Goal: Use online tool/utility: Utilize a website feature to perform a specific function

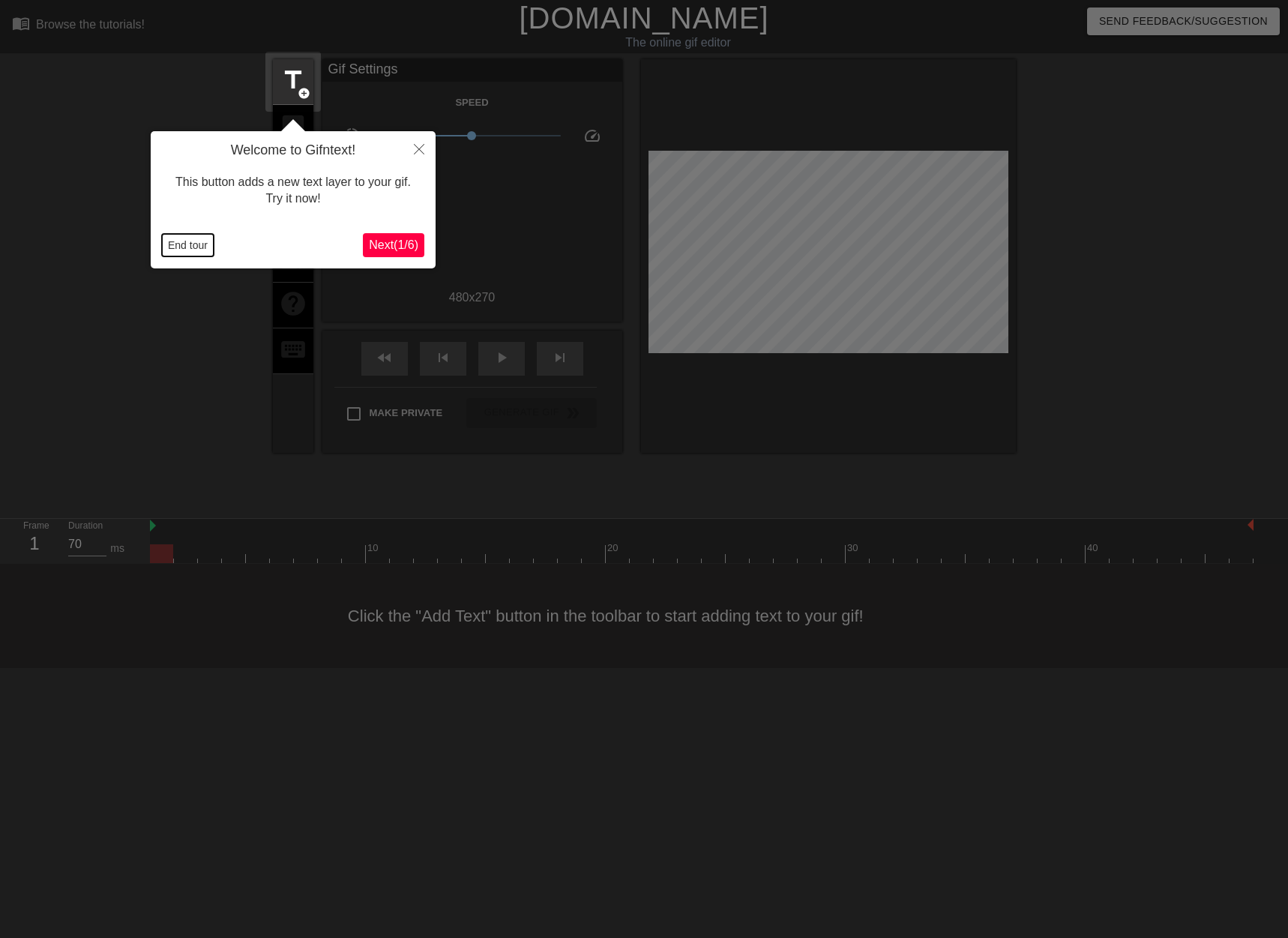
click at [189, 248] on button "End tour" at bounding box center [188, 245] width 52 height 23
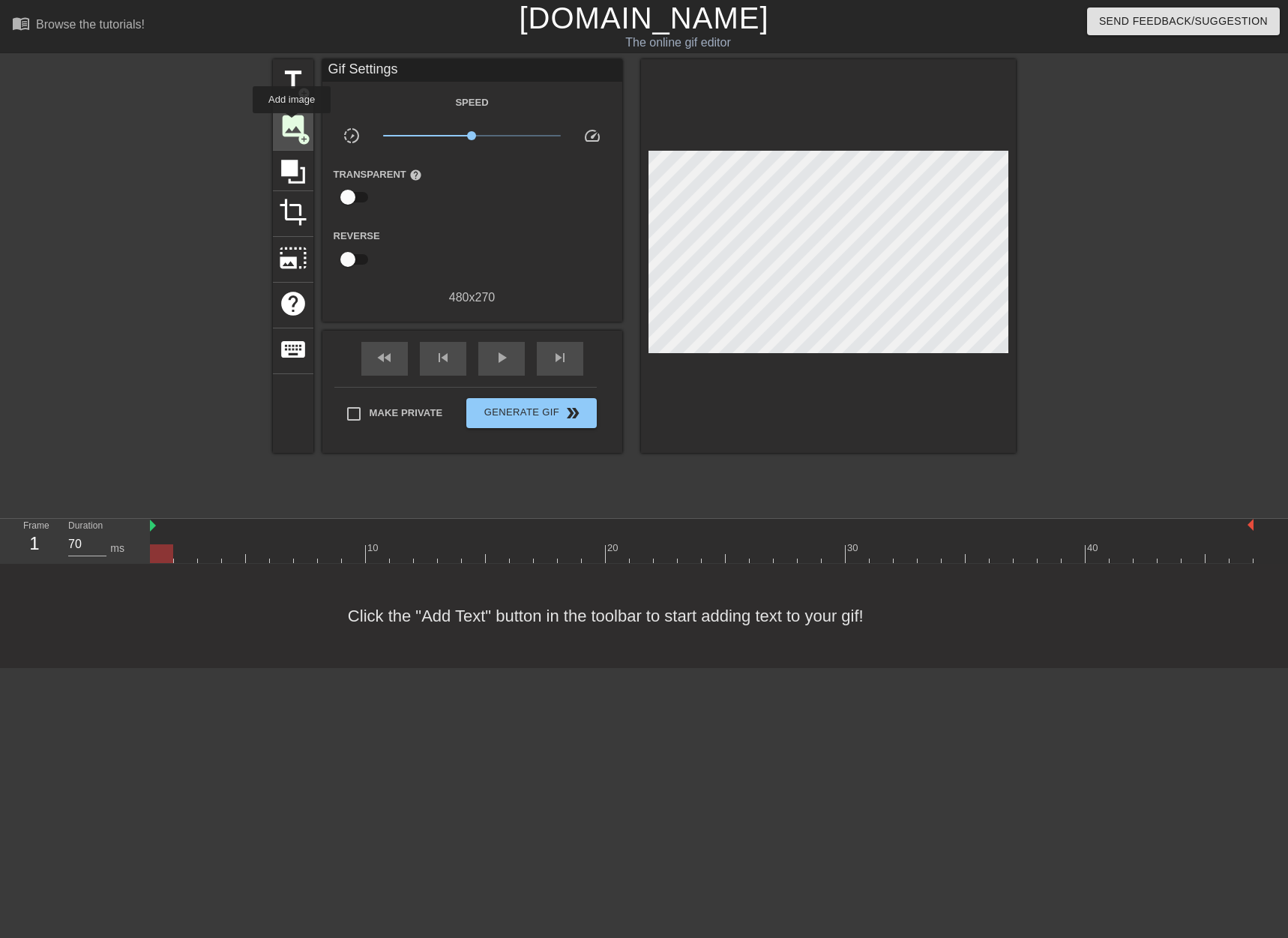
click at [292, 124] on span "image" at bounding box center [293, 126] width 29 height 29
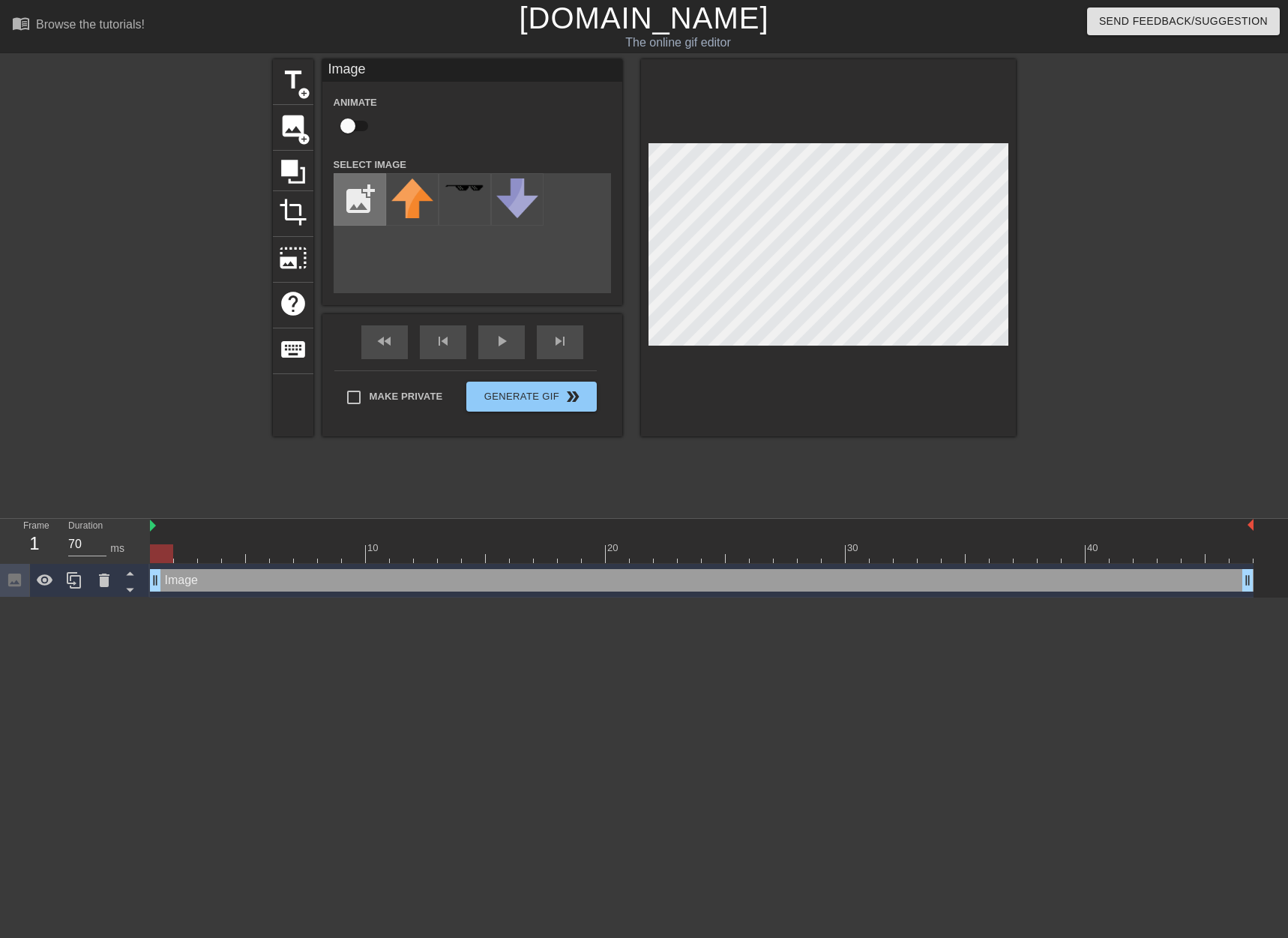
click at [361, 195] on input "file" at bounding box center [360, 200] width 51 height 51
type input "C:\fakepath\[PERSON_NAME].png"
click at [412, 204] on img at bounding box center [412, 204] width 42 height 51
drag, startPoint x: 167, startPoint y: 554, endPoint x: 347, endPoint y: 566, distance: 180.4
click at [188, 553] on div at bounding box center [185, 553] width 23 height 19
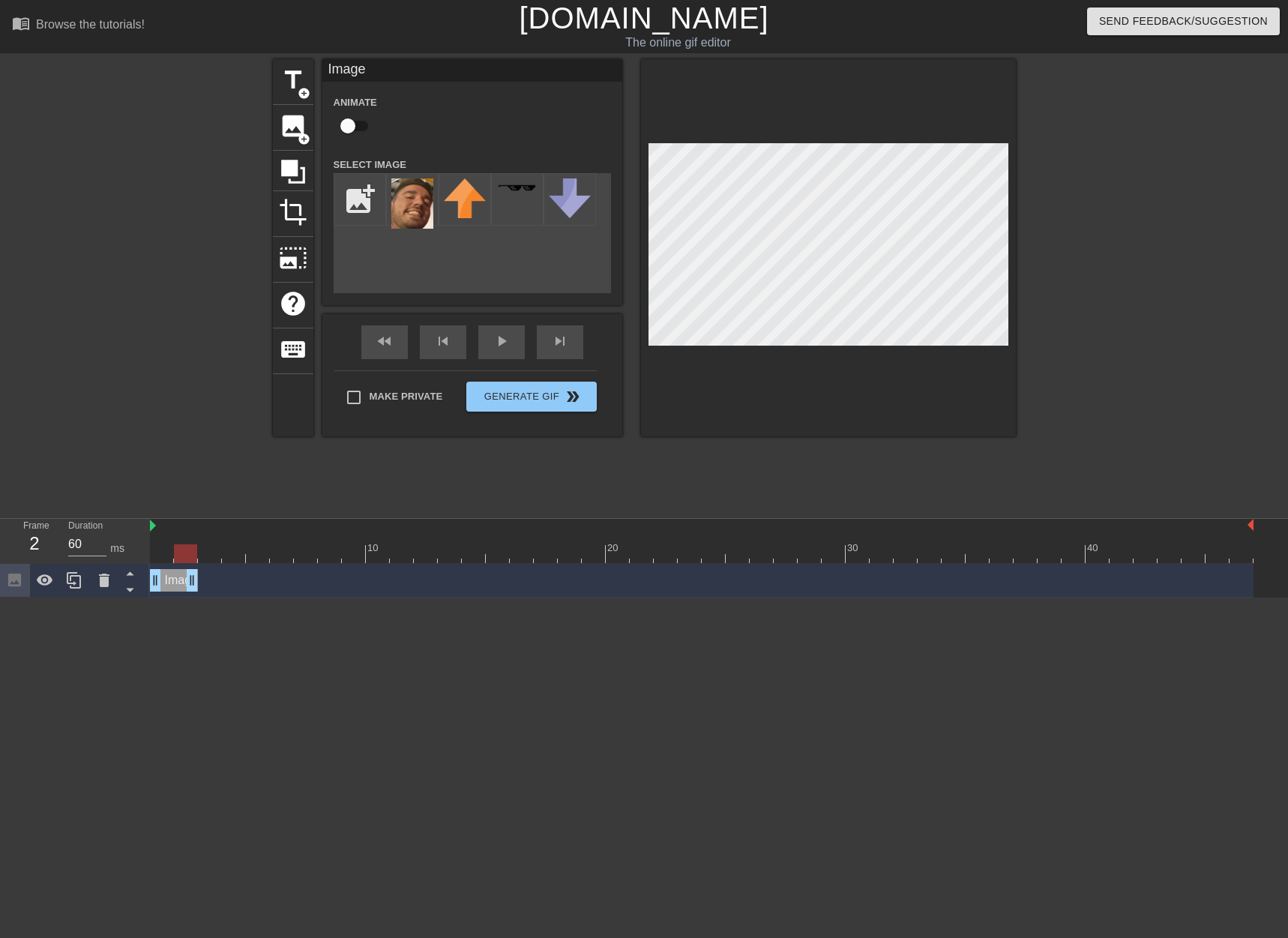
drag, startPoint x: 1244, startPoint y: 581, endPoint x: 185, endPoint y: 588, distance: 1059.0
click at [183, 553] on div at bounding box center [185, 553] width 23 height 19
click at [74, 583] on icon at bounding box center [74, 581] width 14 height 17
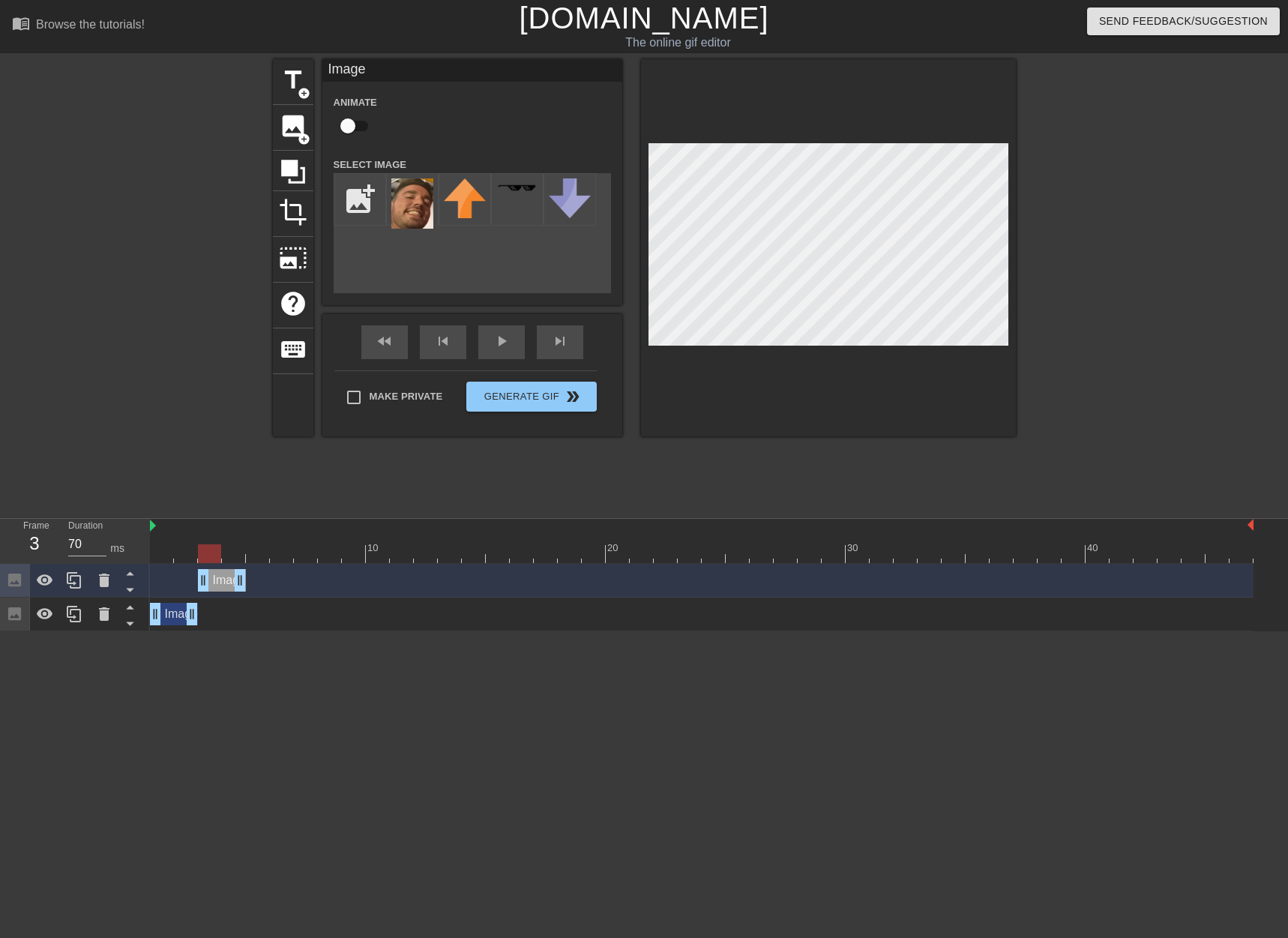
drag, startPoint x: 175, startPoint y: 582, endPoint x: 226, endPoint y: 581, distance: 51.0
click at [226, 581] on div "Image drag_handle drag_handle" at bounding box center [222, 581] width 48 height 23
drag, startPoint x: 207, startPoint y: 559, endPoint x: 228, endPoint y: 557, distance: 21.1
click at [228, 557] on div at bounding box center [233, 553] width 23 height 19
drag, startPoint x: 246, startPoint y: 585, endPoint x: 333, endPoint y: 573, distance: 87.8
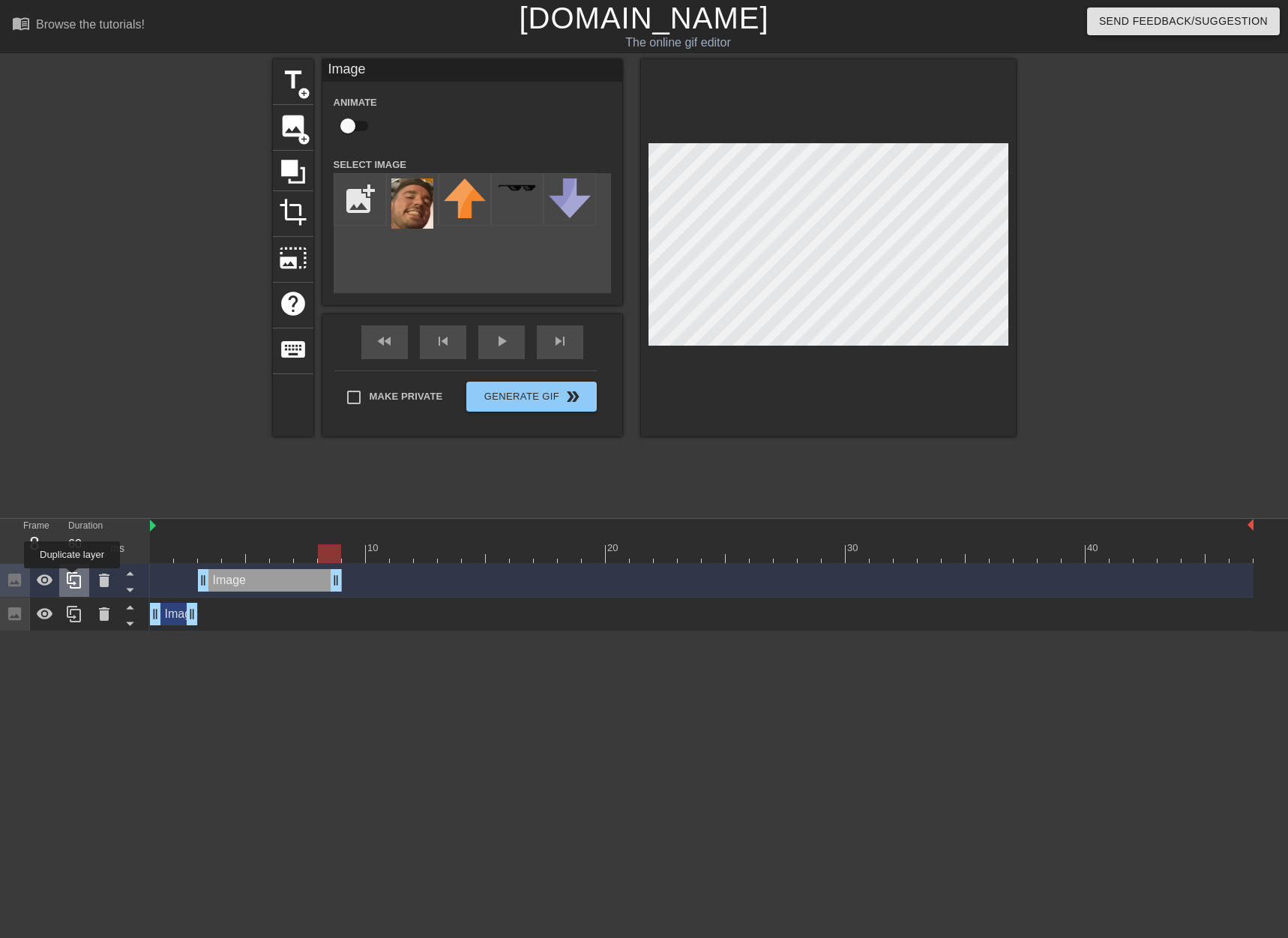
click at [63, 582] on div at bounding box center [75, 581] width 30 height 33
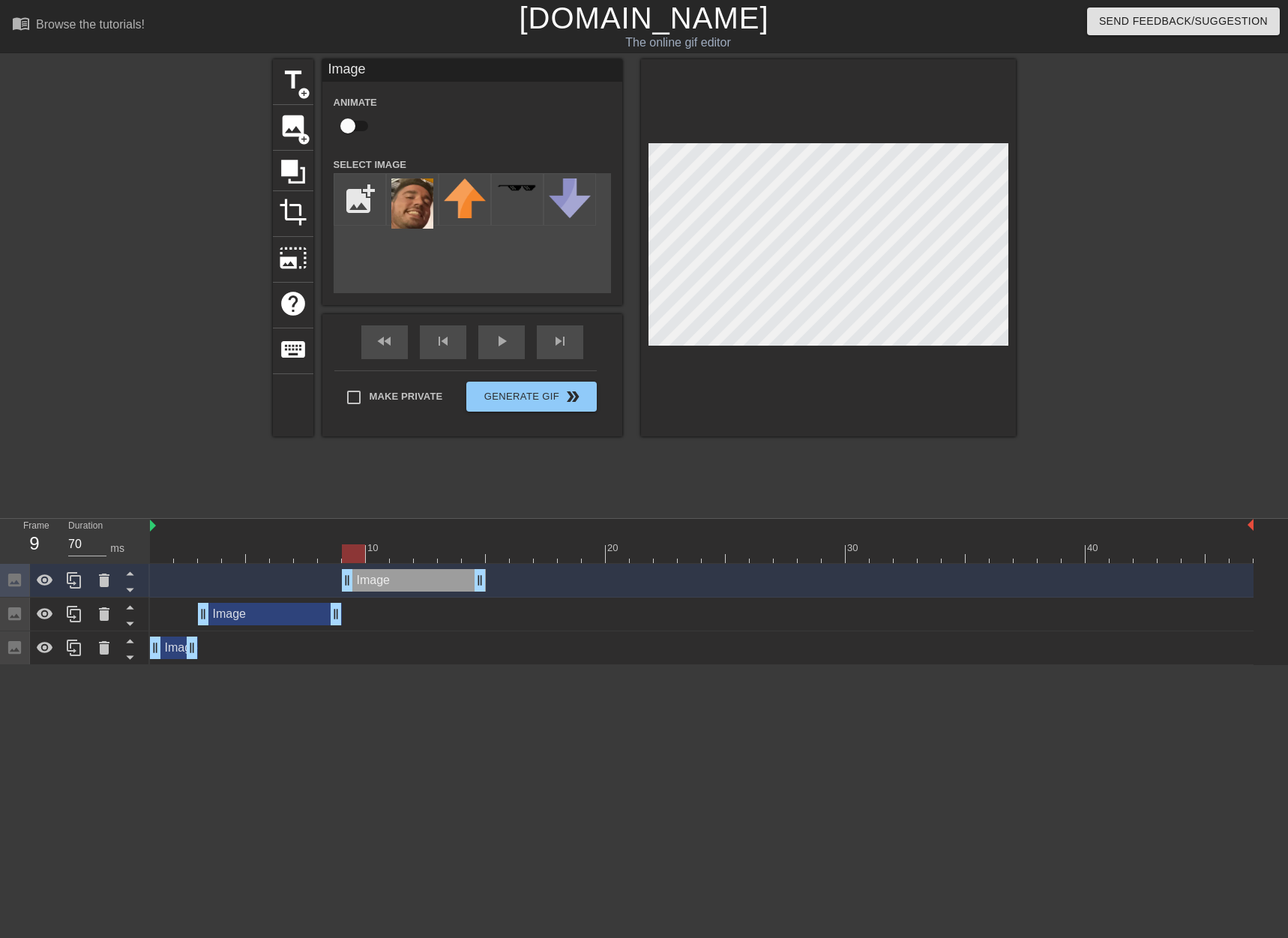
drag, startPoint x: 362, startPoint y: 580, endPoint x: 629, endPoint y: 395, distance: 324.8
click at [423, 578] on div "Image drag_handle drag_handle" at bounding box center [414, 581] width 144 height 23
drag, startPoint x: 360, startPoint y: 557, endPoint x: 481, endPoint y: 560, distance: 121.0
click at [481, 560] on div at bounding box center [473, 553] width 23 height 19
drag, startPoint x: 479, startPoint y: 582, endPoint x: 503, endPoint y: 581, distance: 24.0
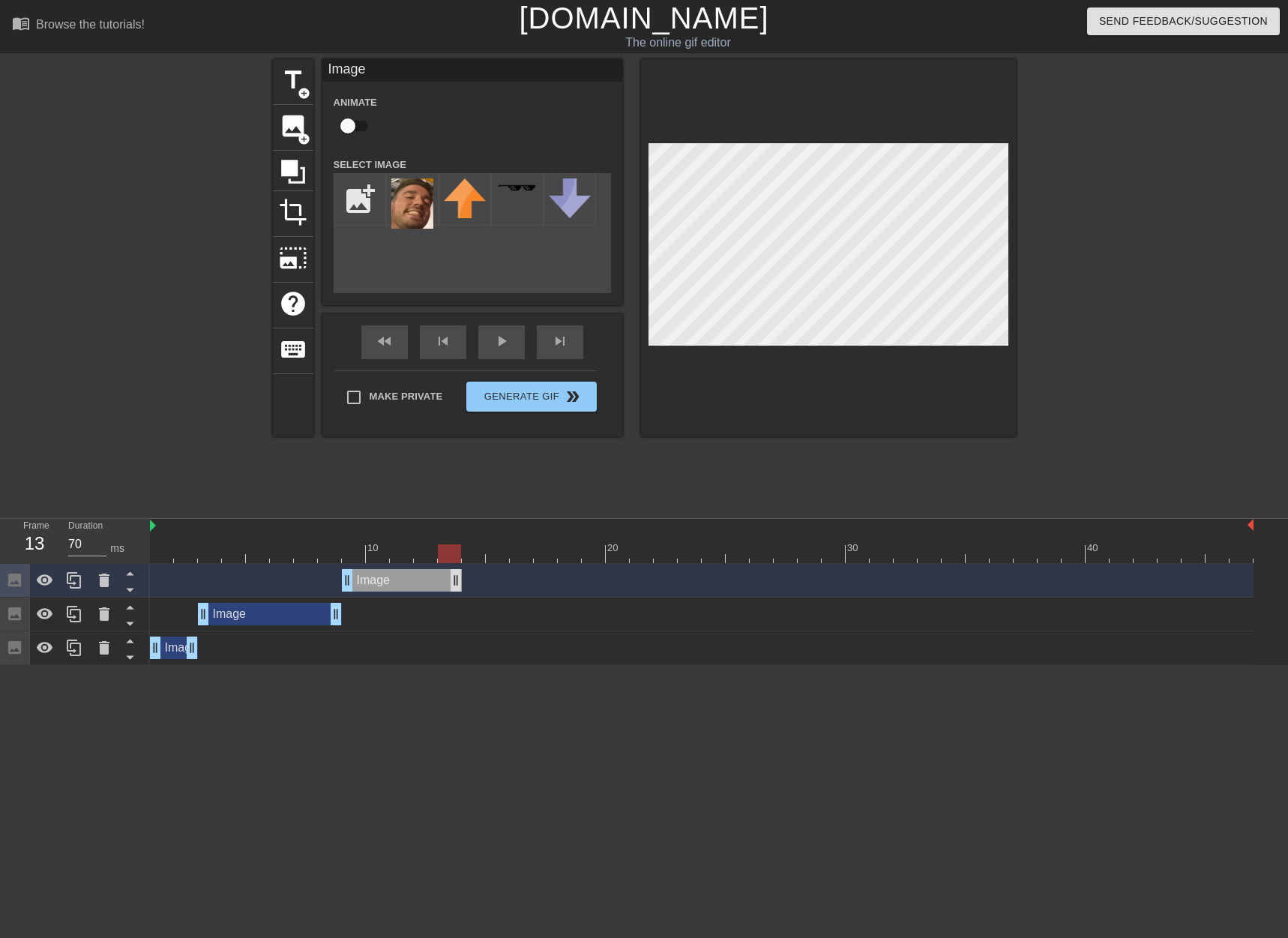
drag, startPoint x: 501, startPoint y: 577, endPoint x: 453, endPoint y: 573, distance: 48.2
click at [72, 586] on icon at bounding box center [75, 581] width 18 height 18
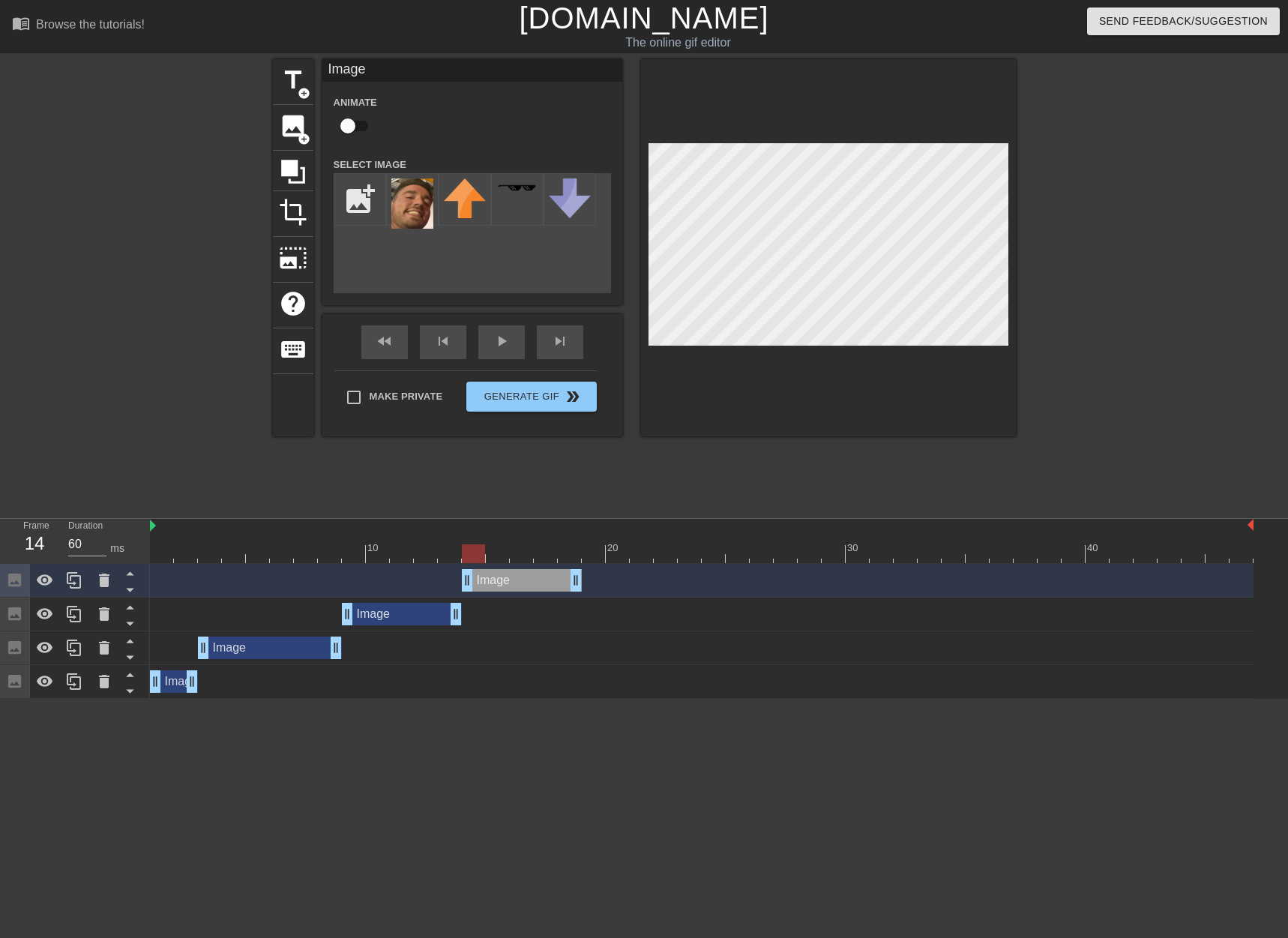
drag, startPoint x: 409, startPoint y: 578, endPoint x: 525, endPoint y: 578, distance: 116.0
click at [525, 578] on div "Image drag_handle drag_handle" at bounding box center [522, 581] width 120 height 23
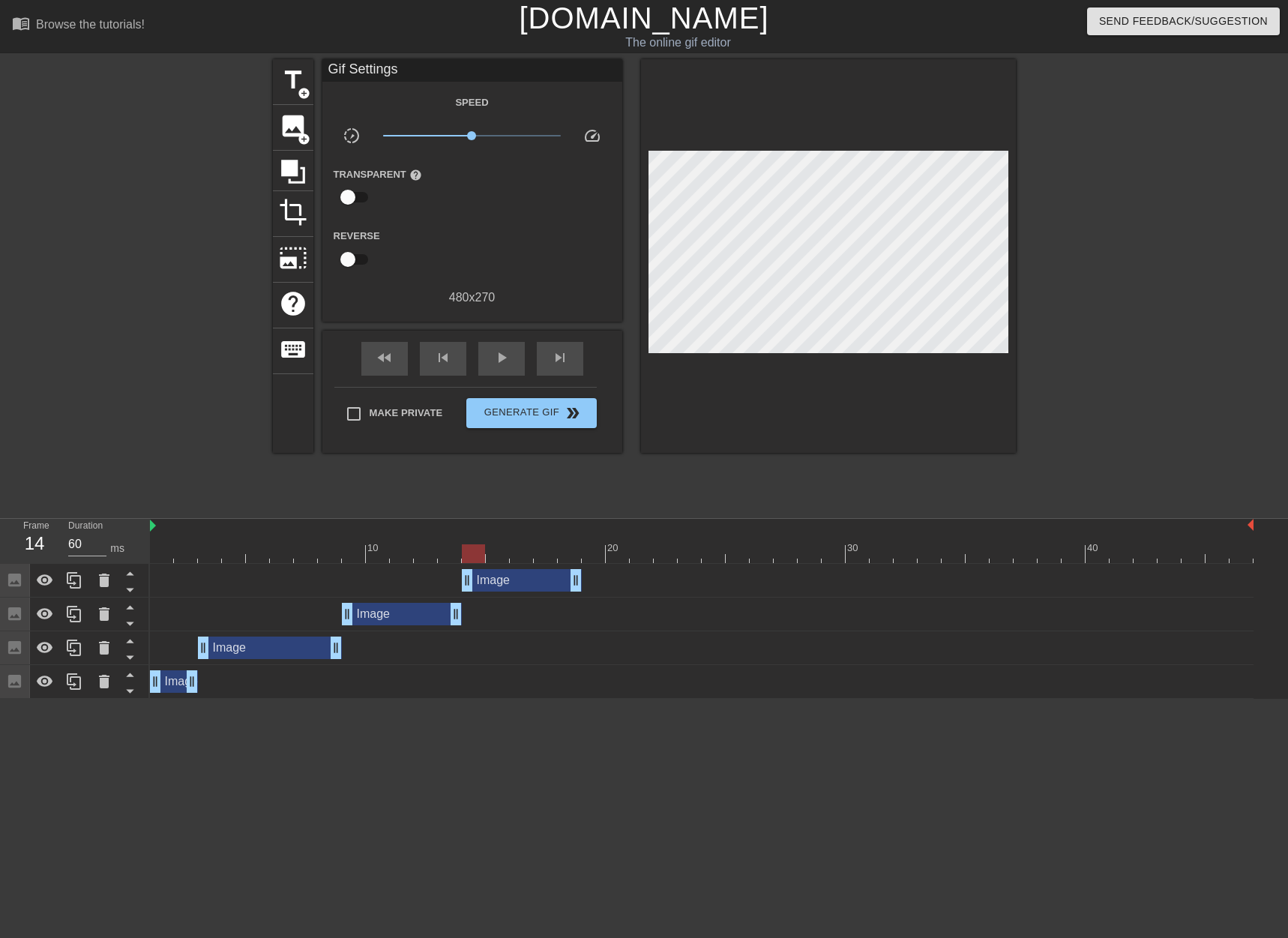
drag, startPoint x: 473, startPoint y: 564, endPoint x: 484, endPoint y: 564, distance: 11.0
click at [484, 564] on div "Image drag_handle drag_handle" at bounding box center [702, 581] width 1103 height 34
drag, startPoint x: 480, startPoint y: 555, endPoint x: 507, endPoint y: 554, distance: 27.0
click at [507, 554] on div at bounding box center [497, 553] width 23 height 19
drag, startPoint x: 575, startPoint y: 577, endPoint x: 501, endPoint y: 578, distance: 74.0
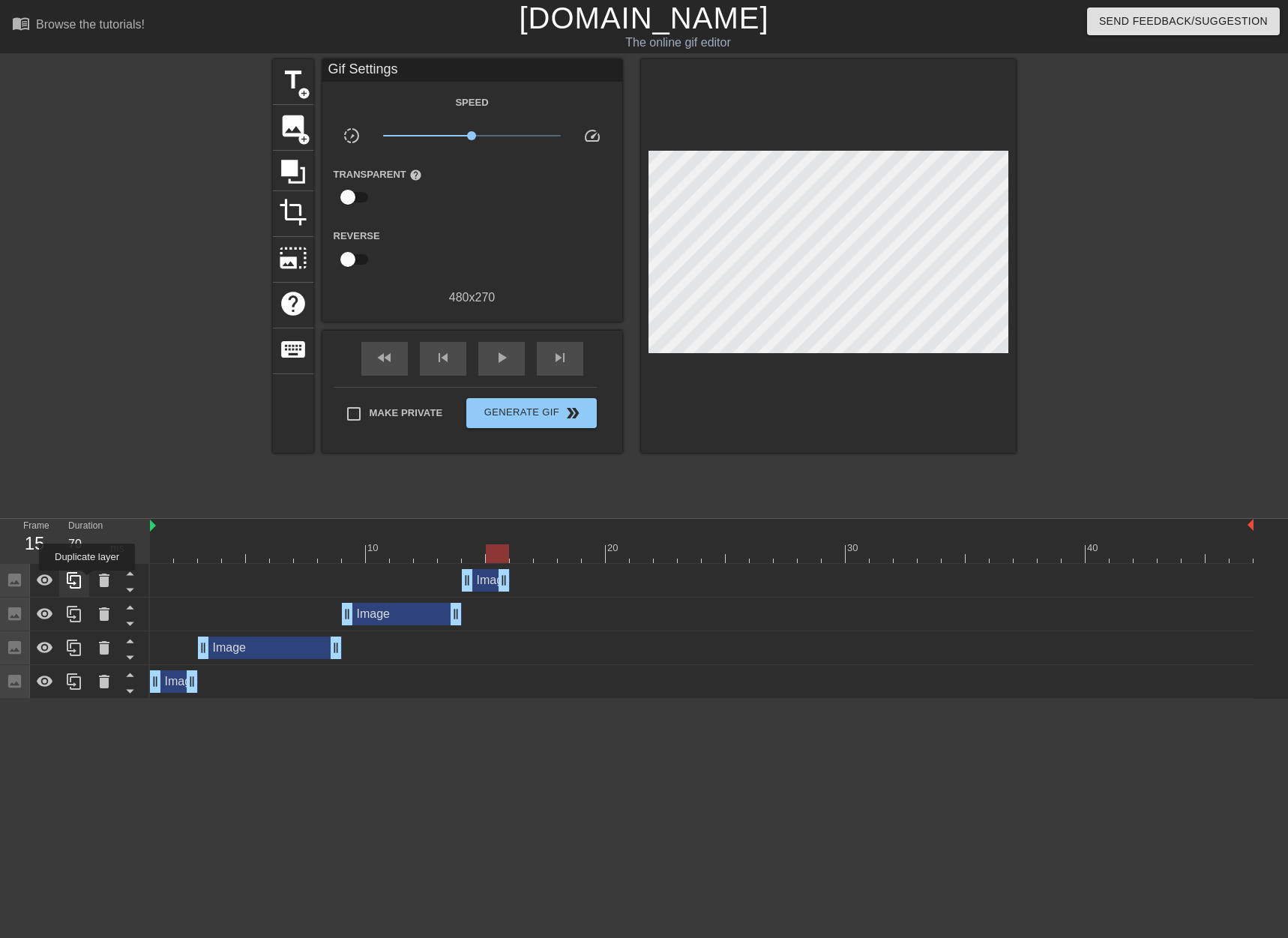
click at [81, 581] on icon at bounding box center [75, 581] width 18 height 18
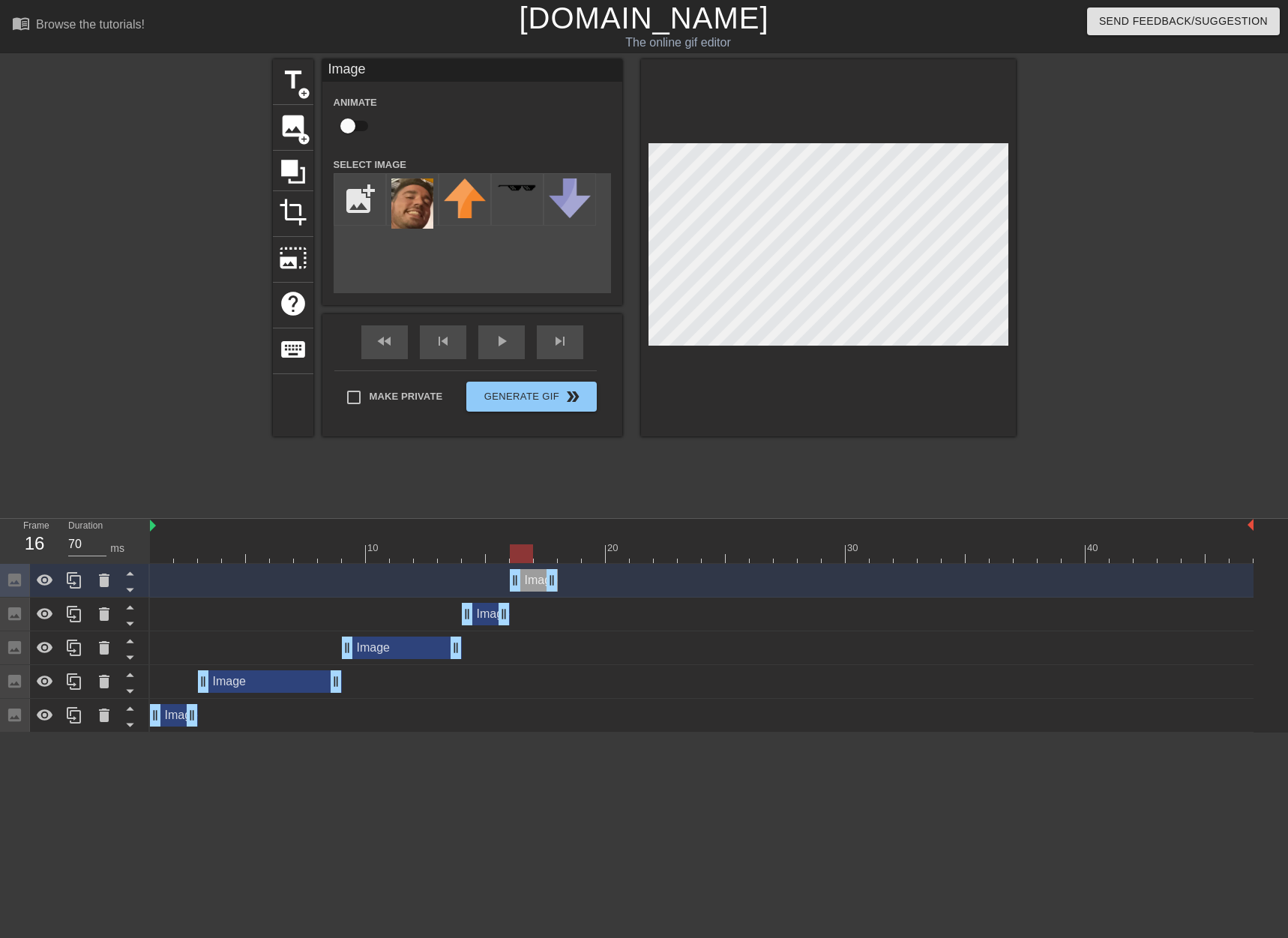
drag, startPoint x: 491, startPoint y: 584, endPoint x: 543, endPoint y: 582, distance: 52.0
click at [543, 582] on div "Image drag_handle drag_handle" at bounding box center [534, 581] width 48 height 23
drag, startPoint x: 534, startPoint y: 558, endPoint x: 543, endPoint y: 559, distance: 9.1
click at [543, 559] on div at bounding box center [545, 553] width 23 height 19
drag, startPoint x: 555, startPoint y: 584, endPoint x: 570, endPoint y: 583, distance: 15.0
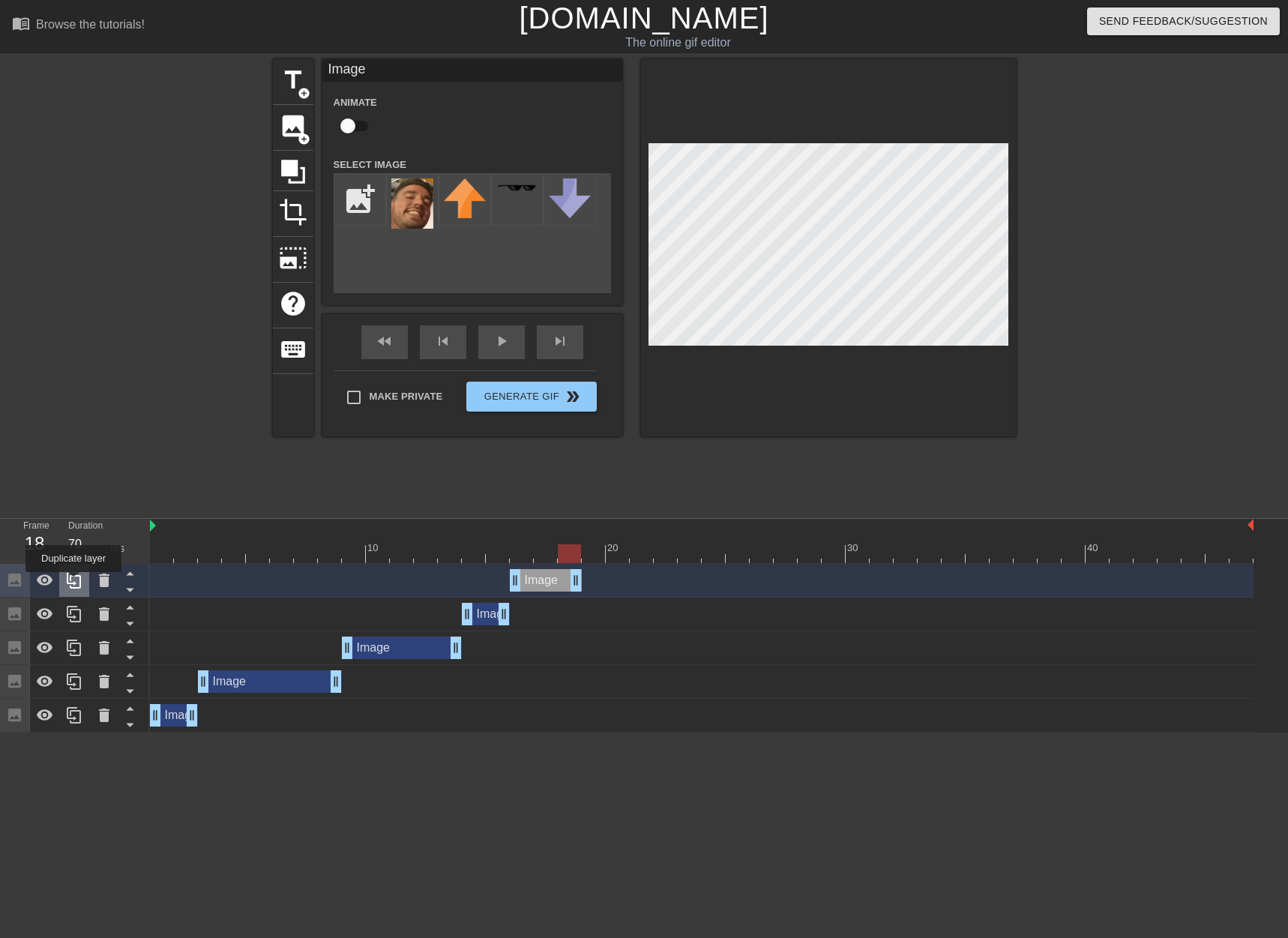
click at [73, 583] on icon at bounding box center [75, 581] width 18 height 18
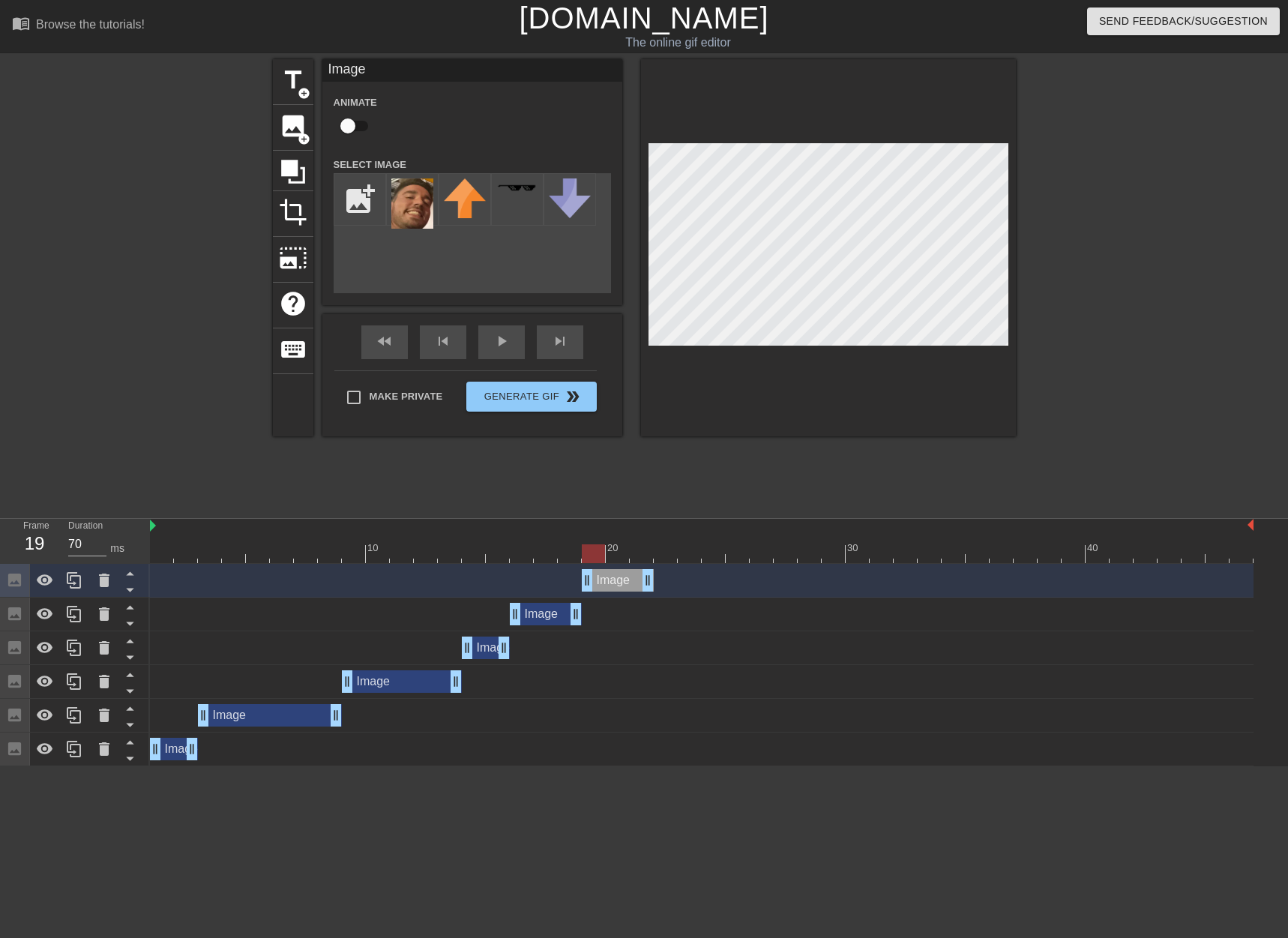
drag, startPoint x: 557, startPoint y: 584, endPoint x: 625, endPoint y: 581, distance: 68.1
click at [625, 581] on div "Image drag_handle drag_handle" at bounding box center [618, 581] width 72 height 23
drag, startPoint x: 594, startPoint y: 560, endPoint x: 604, endPoint y: 559, distance: 10.0
click at [604, 559] on div at bounding box center [593, 553] width 23 height 19
drag, startPoint x: 649, startPoint y: 583, endPoint x: 600, endPoint y: 578, distance: 49.3
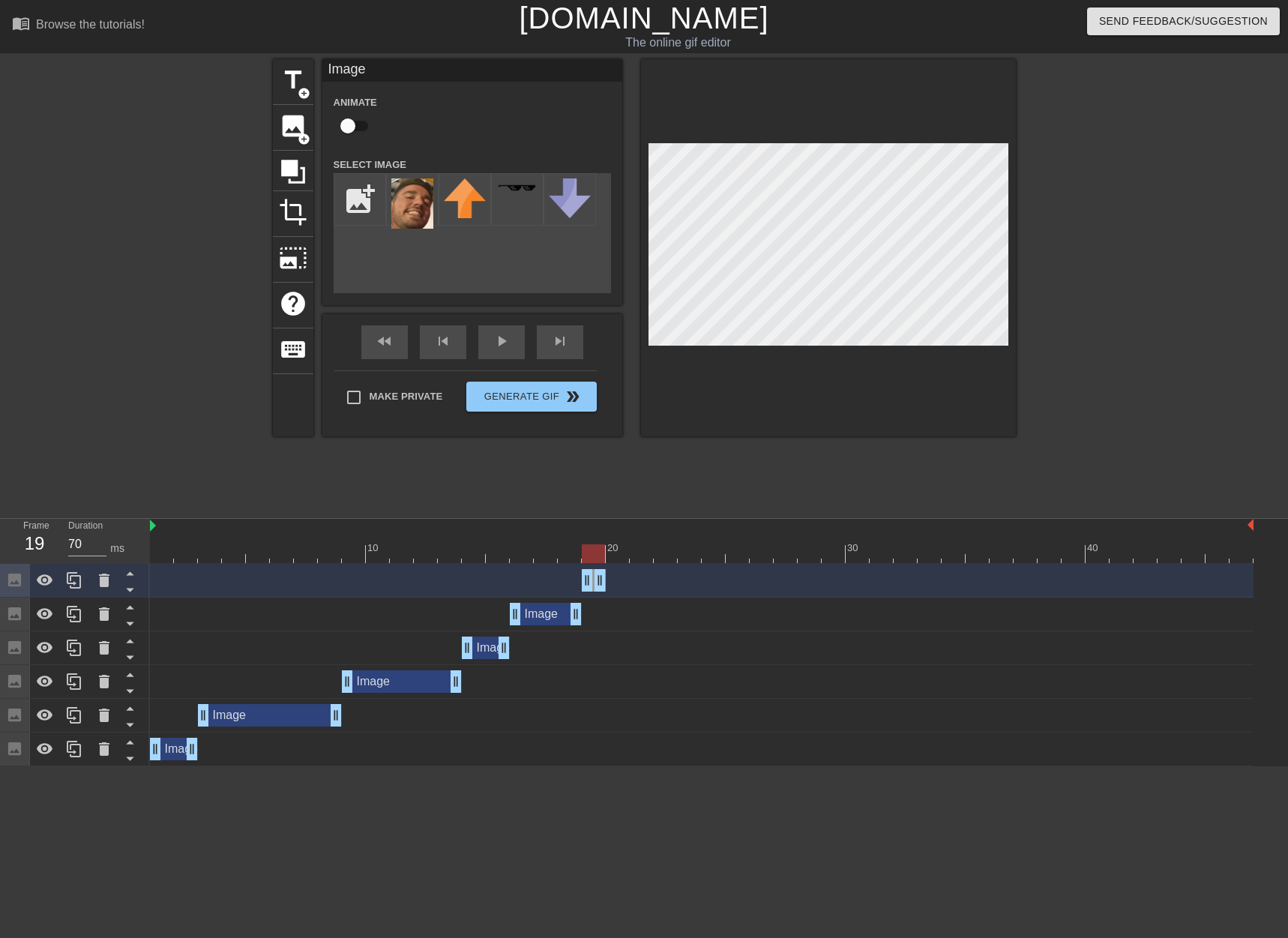
click at [717, 492] on div "title add_circle image add_circle crop photo_size_select_large help keyboard Im…" at bounding box center [644, 284] width 743 height 450
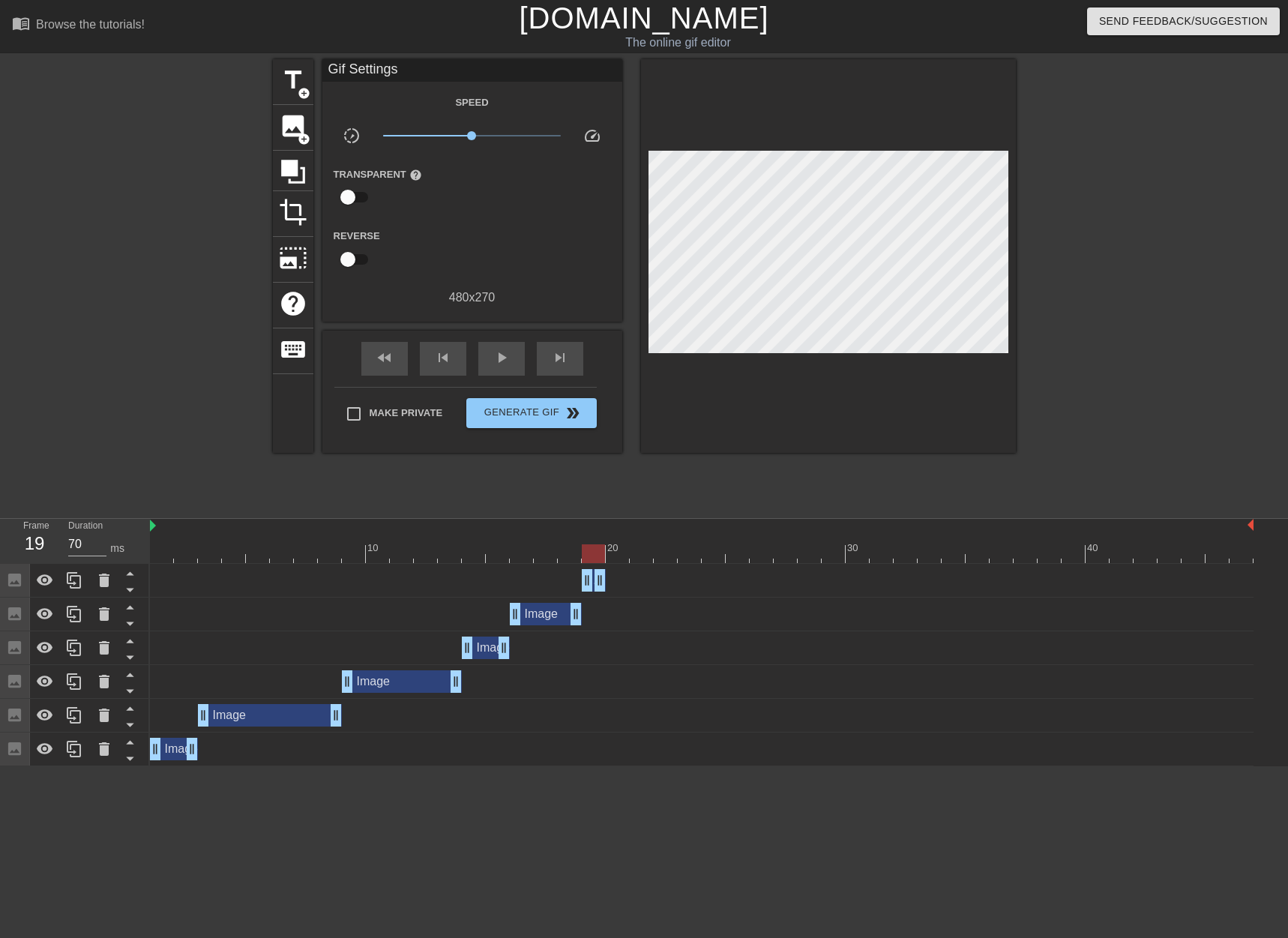
type input "60"
drag, startPoint x: 598, startPoint y: 550, endPoint x: 610, endPoint y: 550, distance: 12.0
click at [610, 550] on div at bounding box center [617, 553] width 23 height 19
click at [298, 120] on span "image" at bounding box center [293, 126] width 29 height 29
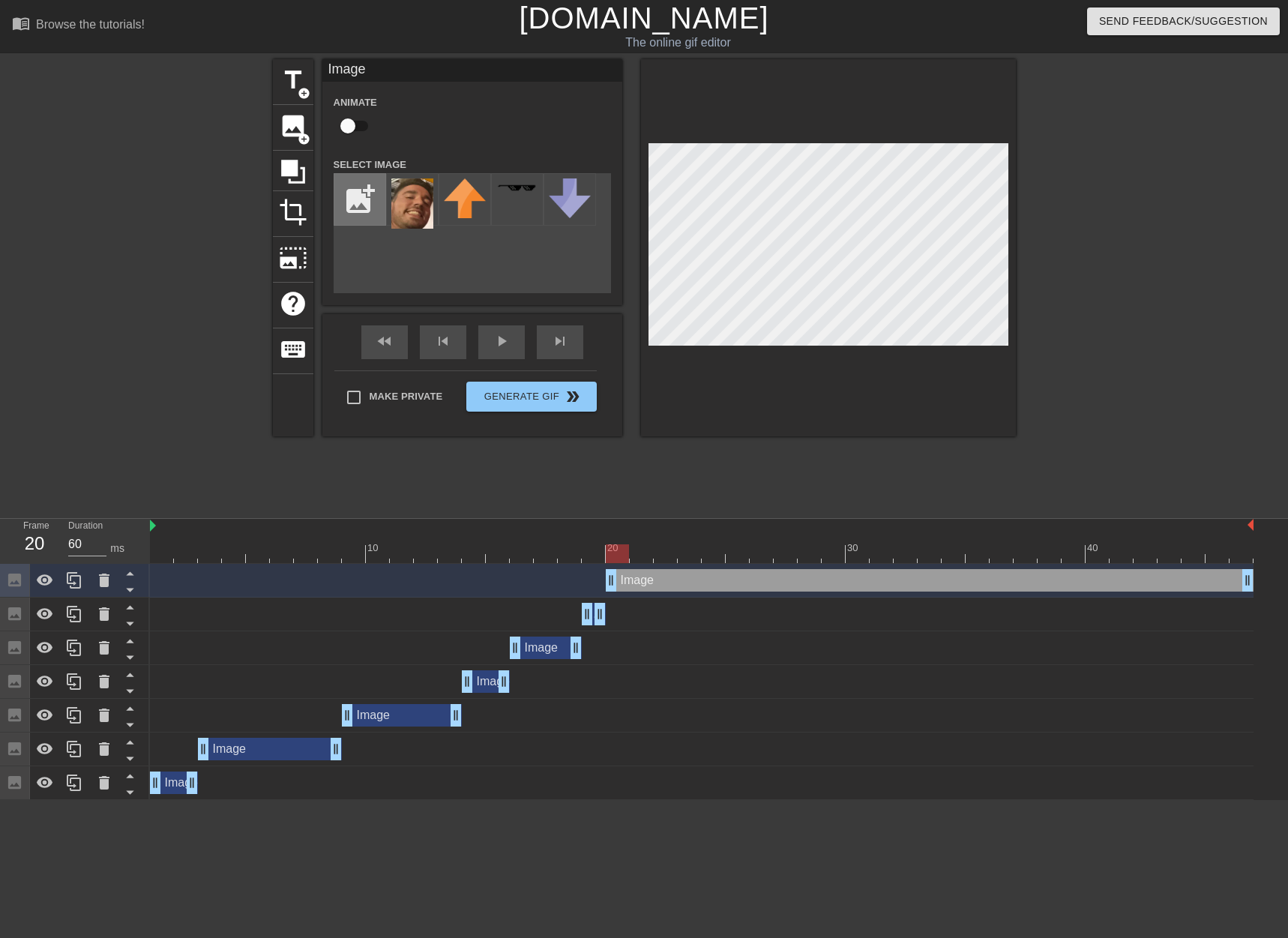
click at [353, 198] on input "file" at bounding box center [360, 200] width 51 height 51
type input "C:\fakepath\[PERSON_NAME].png"
click at [407, 205] on img at bounding box center [412, 202] width 42 height 48
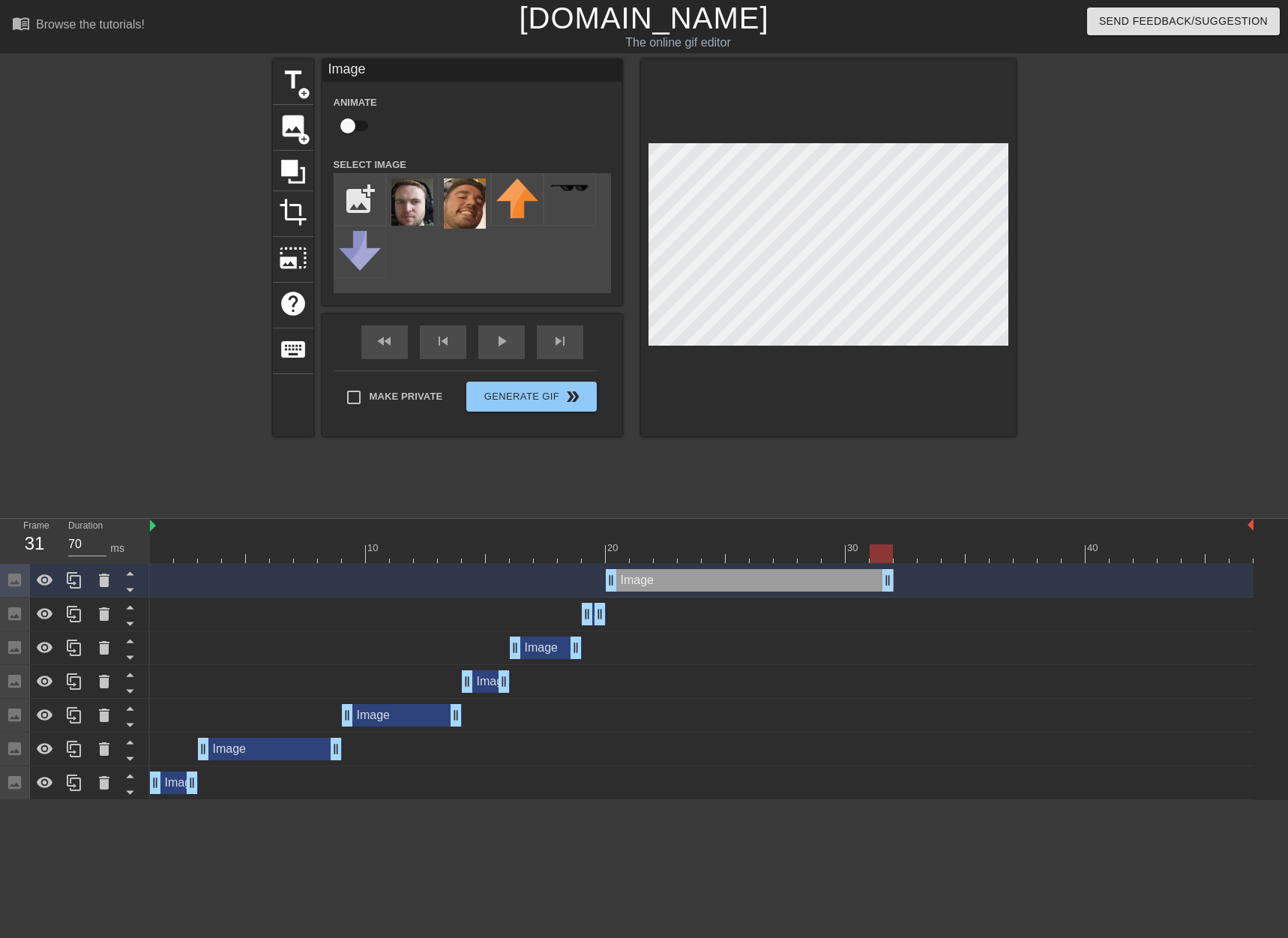
drag, startPoint x: 1247, startPoint y: 580, endPoint x: 883, endPoint y: 591, distance: 364.2
click at [77, 590] on icon at bounding box center [75, 581] width 18 height 18
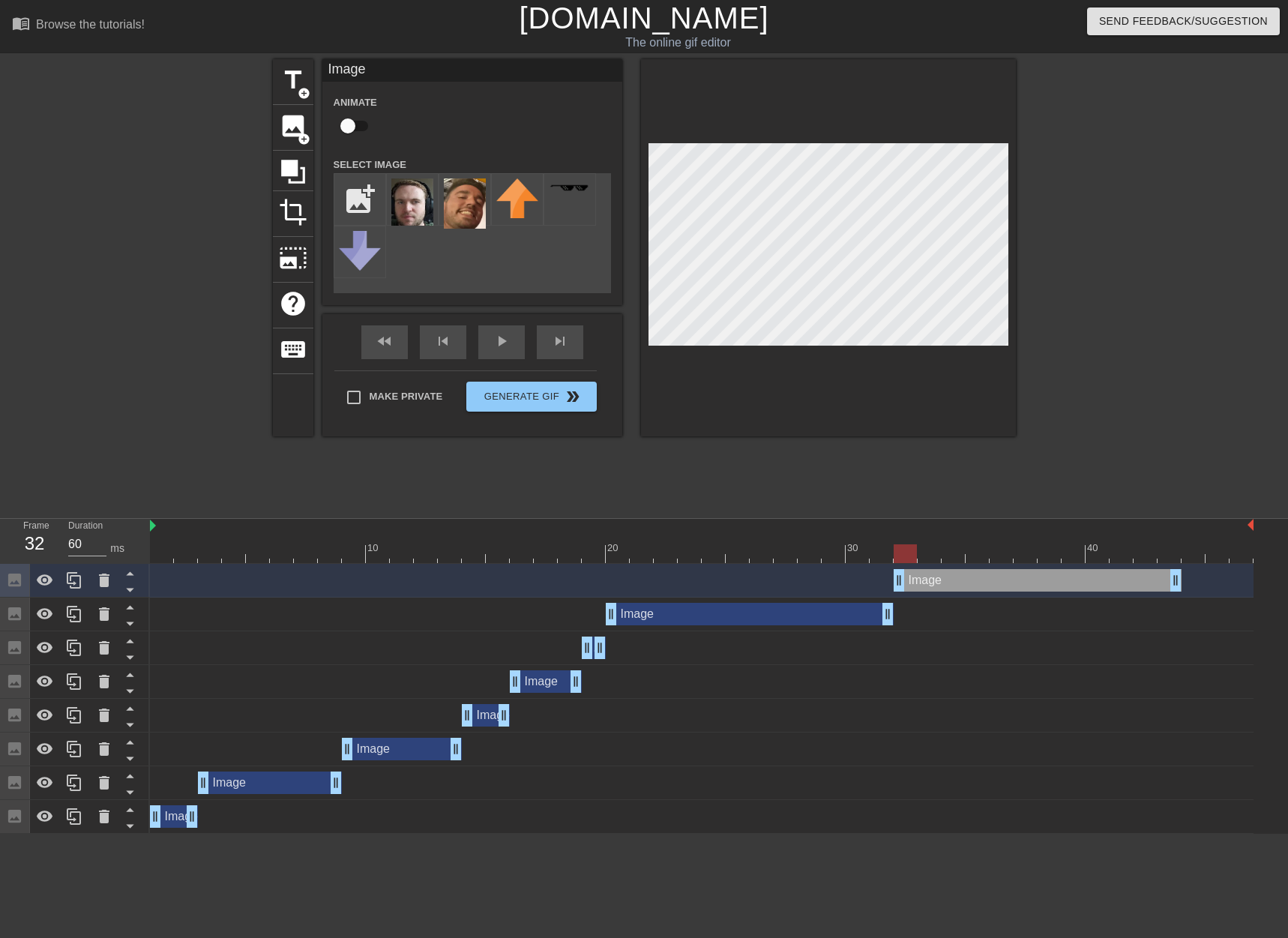
drag, startPoint x: 835, startPoint y: 582, endPoint x: 1121, endPoint y: 582, distance: 286.0
click at [1121, 582] on div "Image drag_handle drag_handle" at bounding box center [1038, 581] width 288 height 23
click at [1017, 288] on div "title add_circle image add_circle crop photo_size_select_large help keyboard Im…" at bounding box center [644, 284] width 1288 height 450
click at [1048, 207] on div "title add_circle image add_circle crop photo_size_select_large help keyboard Im…" at bounding box center [644, 284] width 1288 height 450
drag, startPoint x: 1174, startPoint y: 584, endPoint x: 1283, endPoint y: 581, distance: 109.0
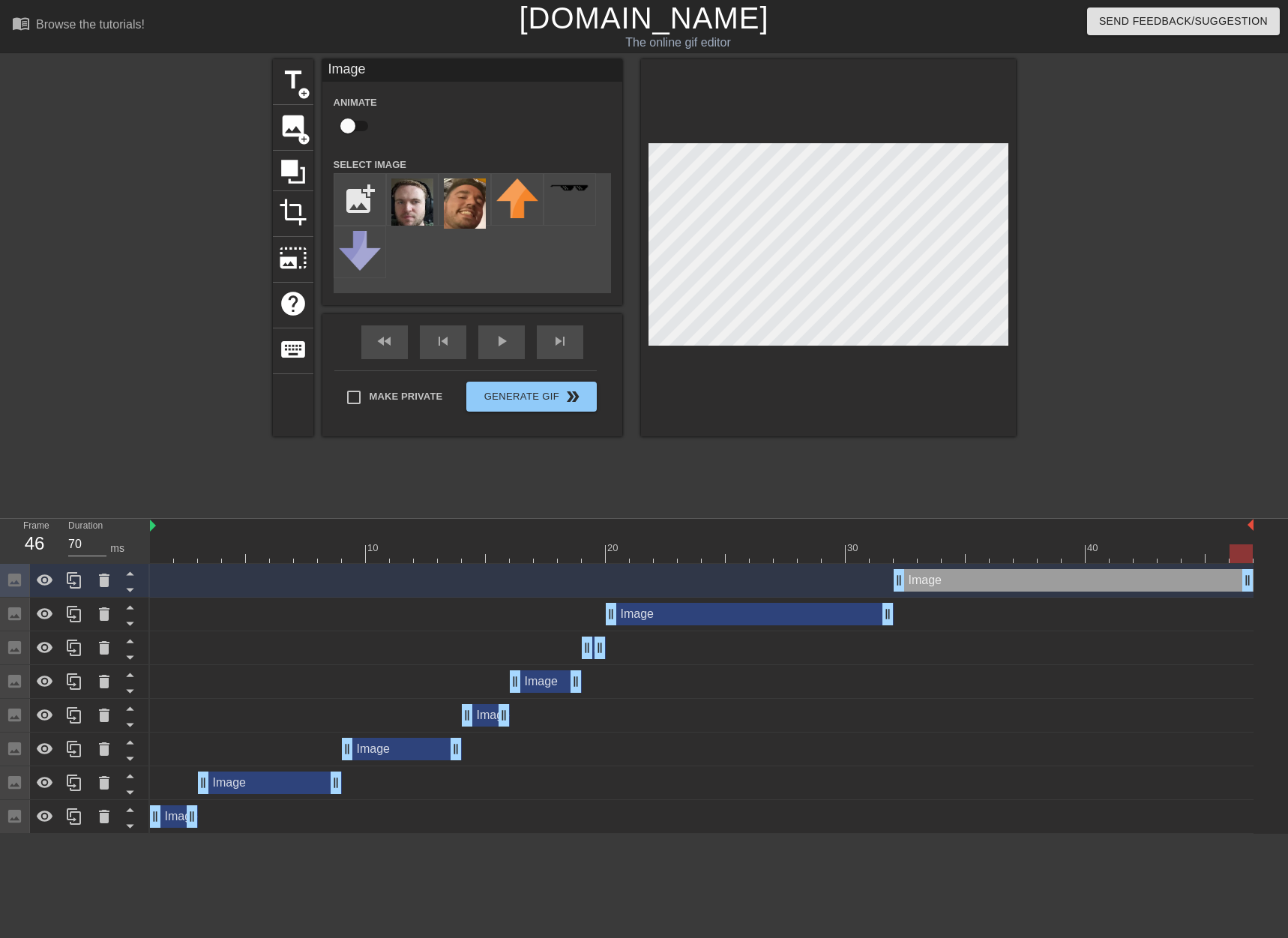
click at [1283, 581] on div "Image drag_handle drag_handle Image drag_handle drag_handle Image drag_handle d…" at bounding box center [719, 699] width 1138 height 270
drag, startPoint x: 1236, startPoint y: 554, endPoint x: 929, endPoint y: 391, distance: 347.6
click at [899, 542] on div "10 20 30 40" at bounding box center [702, 541] width 1103 height 44
type input "70"
drag, startPoint x: 1085, startPoint y: 555, endPoint x: 1258, endPoint y: 573, distance: 173.9
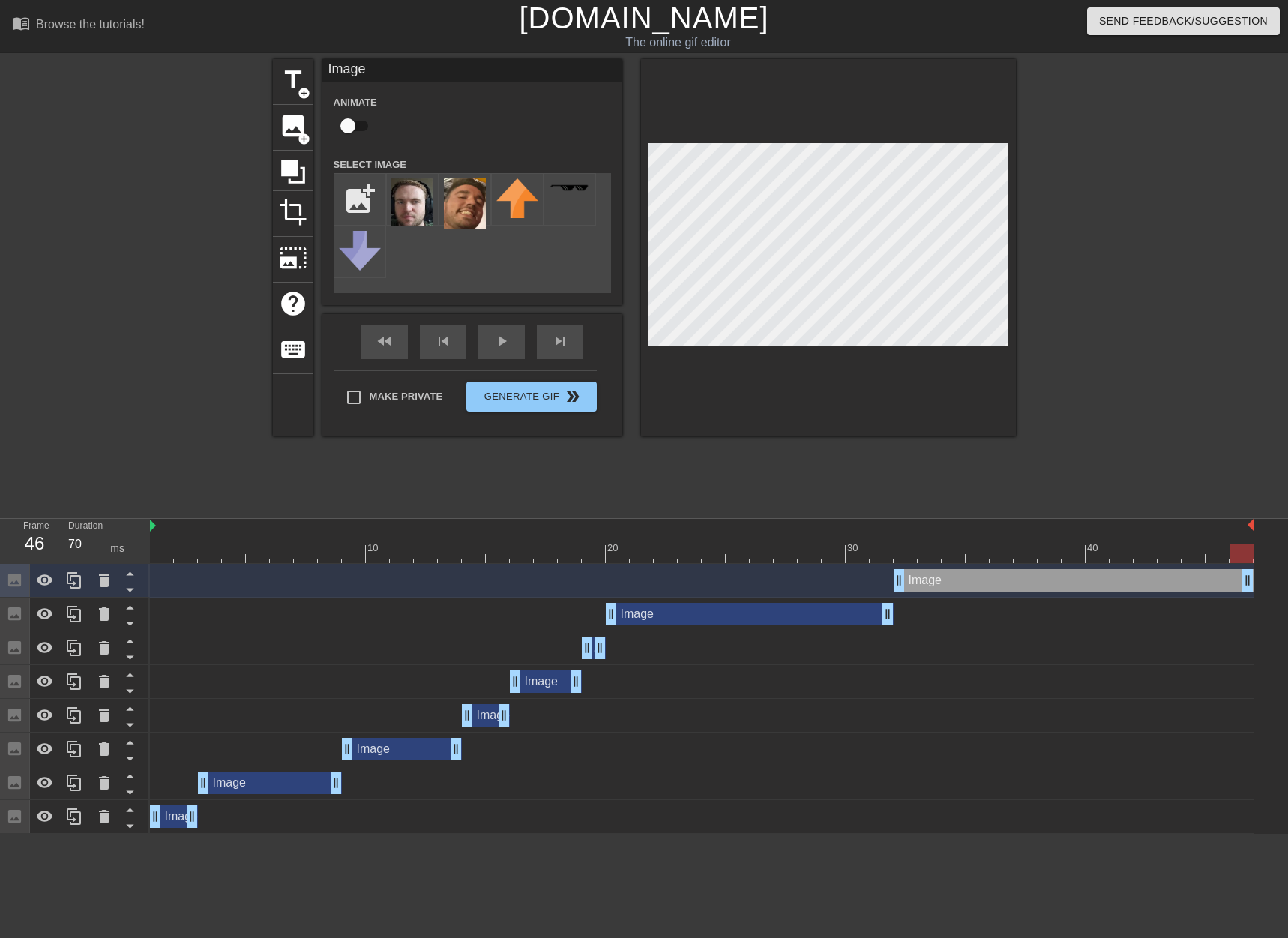
click at [1258, 573] on div "10 20 30 40 Image drag_handle drag_handle Image drag_handle drag_handle Image d…" at bounding box center [719, 676] width 1138 height 315
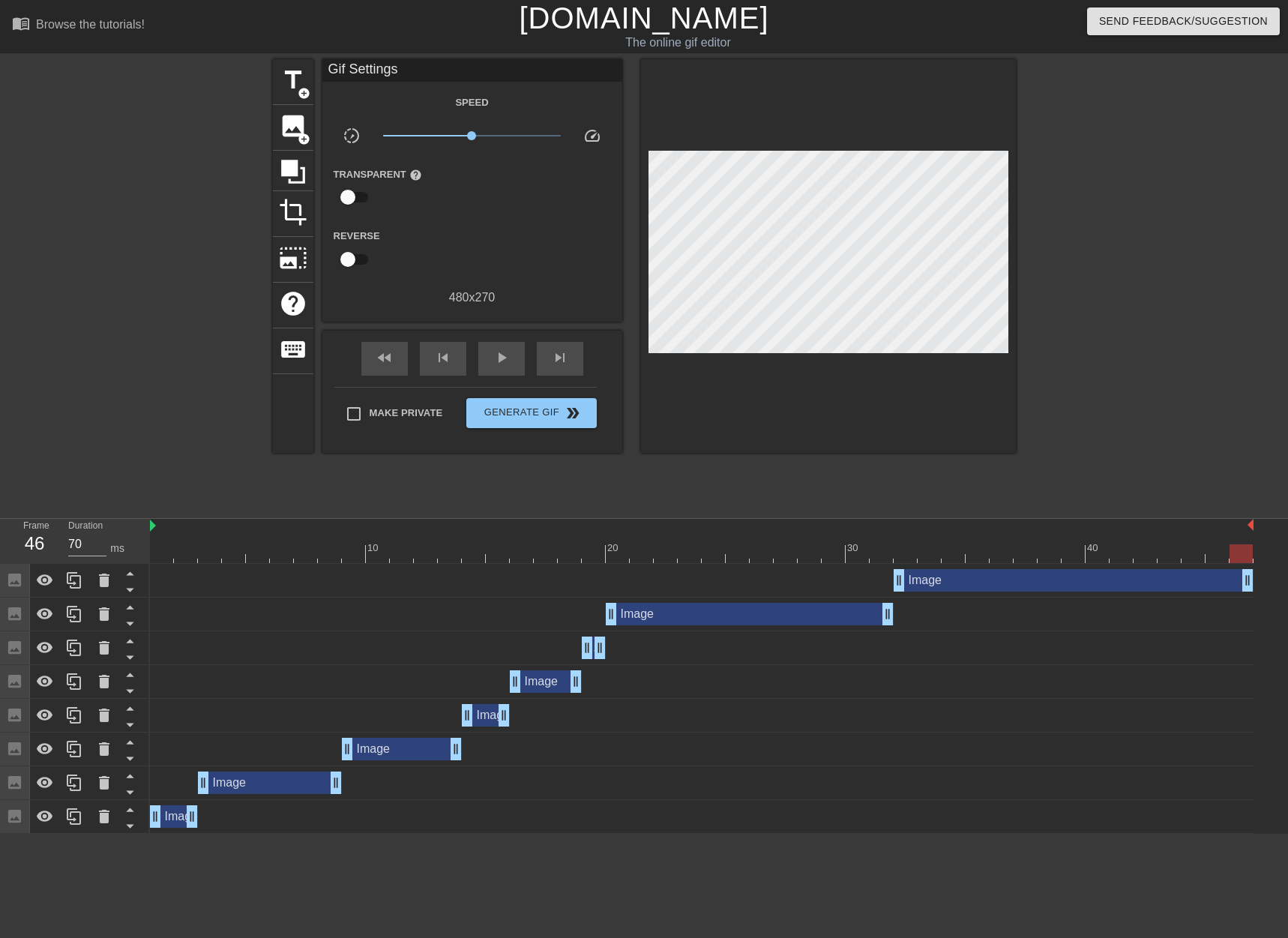
click at [1164, 450] on div at bounding box center [1146, 284] width 225 height 450
click at [287, 133] on span "image" at bounding box center [293, 126] width 29 height 29
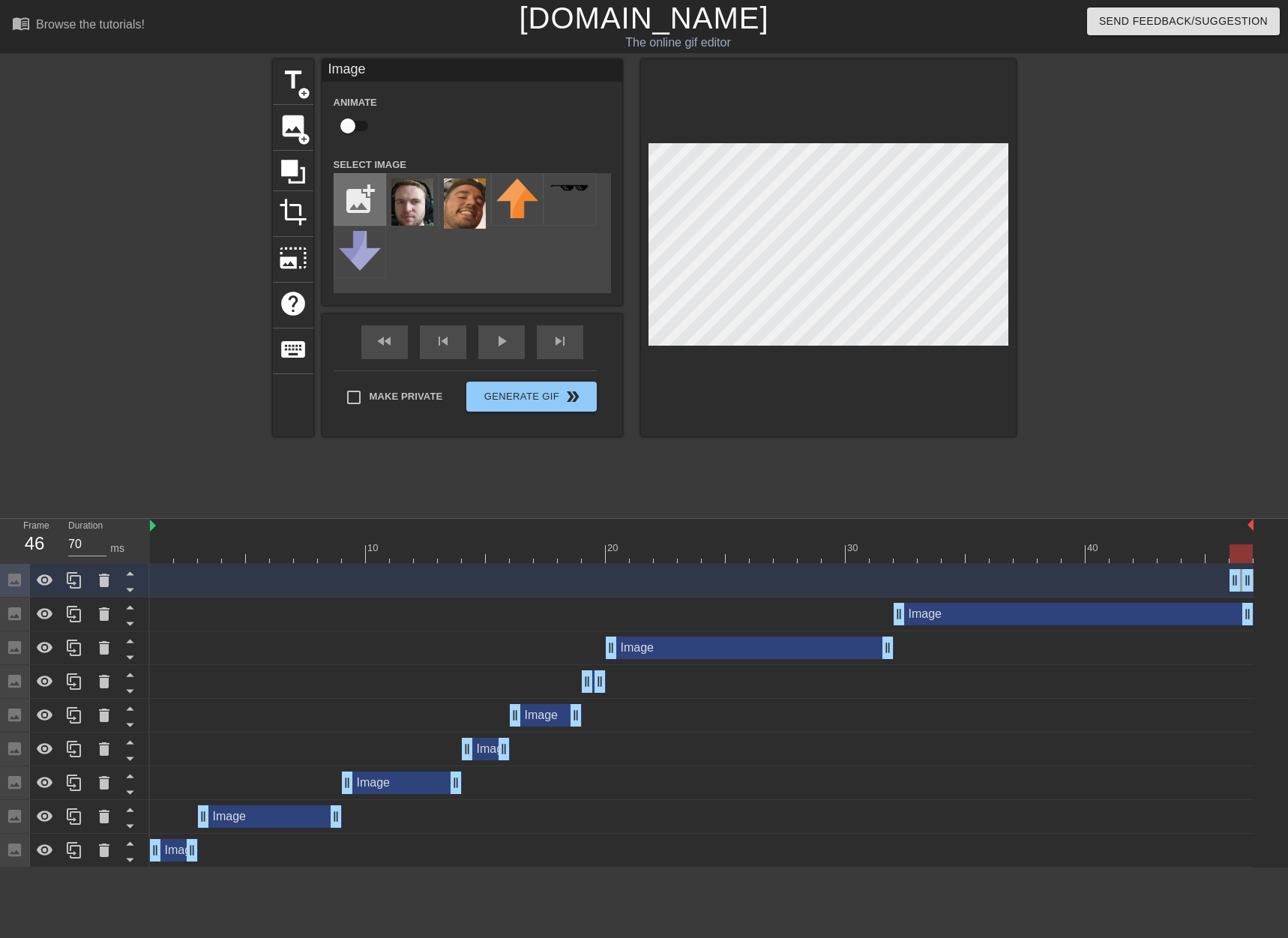
click at [366, 195] on input "file" at bounding box center [360, 200] width 51 height 51
type input "C:\fakepath\milo.png"
click at [412, 214] on img at bounding box center [412, 203] width 42 height 48
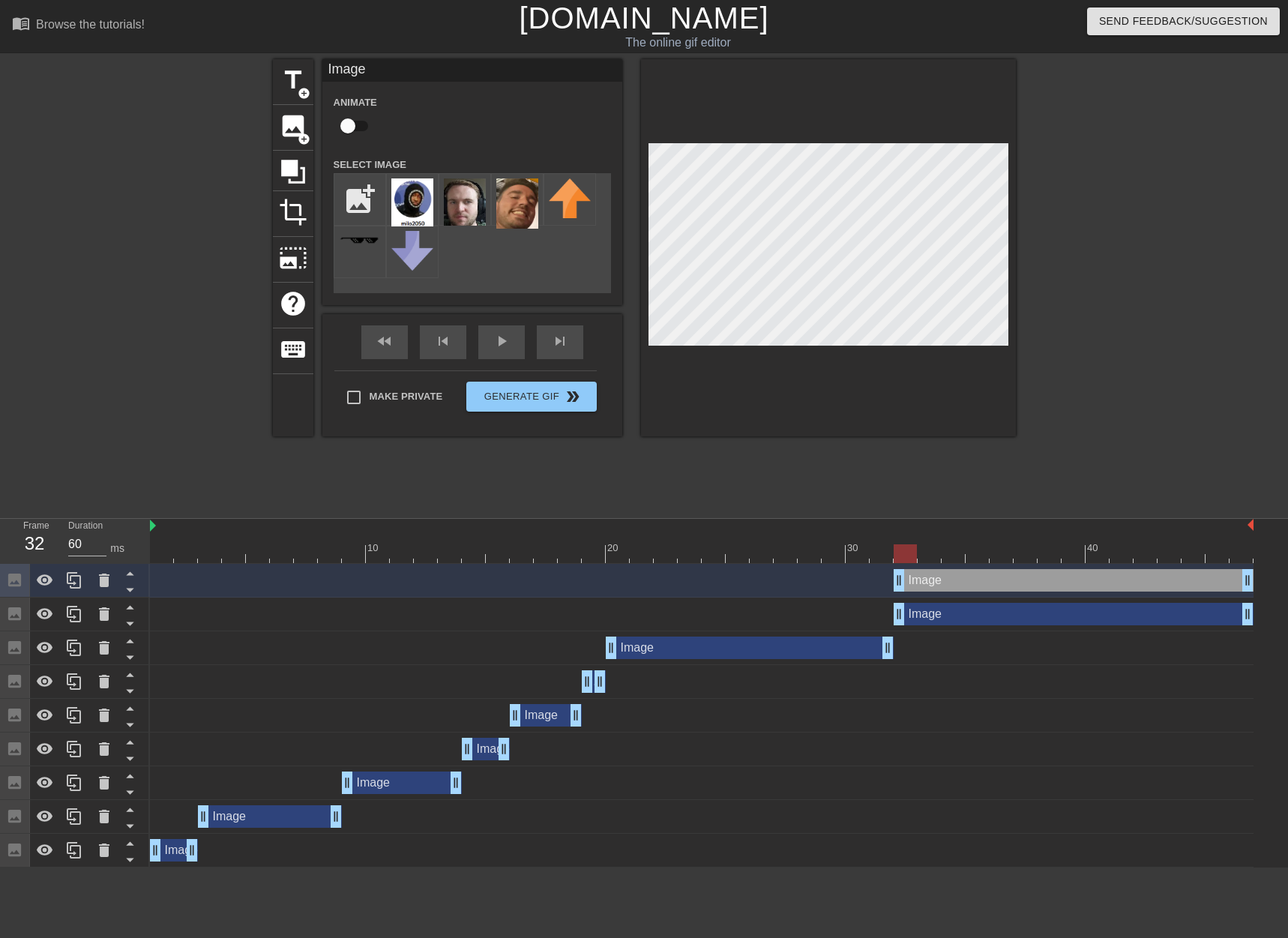
drag, startPoint x: 1234, startPoint y: 578, endPoint x: 898, endPoint y: 558, distance: 336.6
click at [898, 558] on div "10 20 30 40 Image drag_handle drag_handle Image drag_handle drag_handle Image d…" at bounding box center [719, 693] width 1138 height 349
drag, startPoint x: 905, startPoint y: 551, endPoint x: 1149, endPoint y: 574, distance: 245.1
click at [1149, 574] on div "10 20 30 40 Image drag_handle drag_handle Image drag_handle drag_handle Image d…" at bounding box center [719, 693] width 1138 height 349
drag, startPoint x: 1240, startPoint y: 581, endPoint x: 1085, endPoint y: 581, distance: 155.0
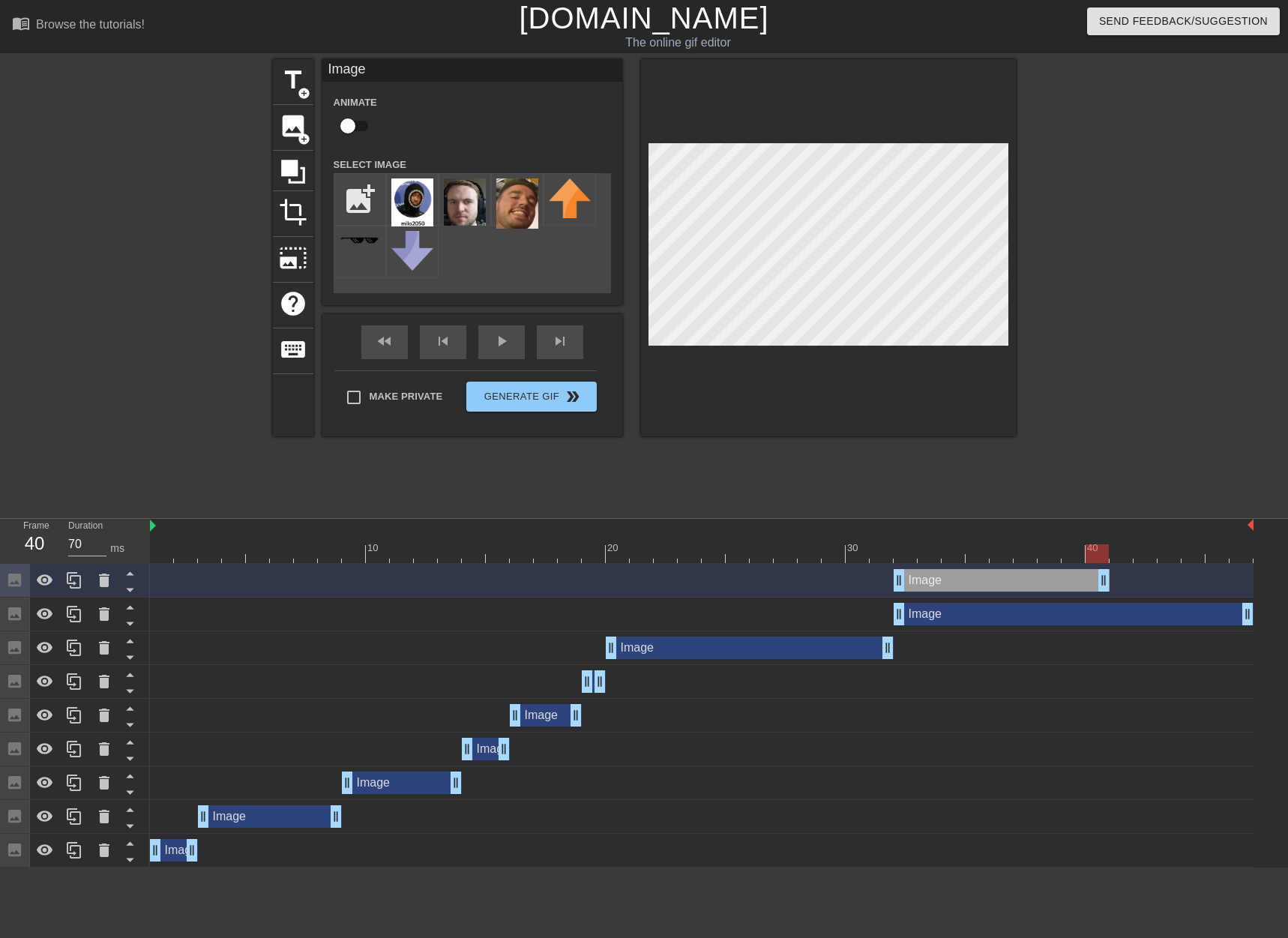
drag, startPoint x: 1105, startPoint y: 587, endPoint x: 1100, endPoint y: 571, distance: 16.8
click at [72, 581] on icon at bounding box center [75, 581] width 18 height 18
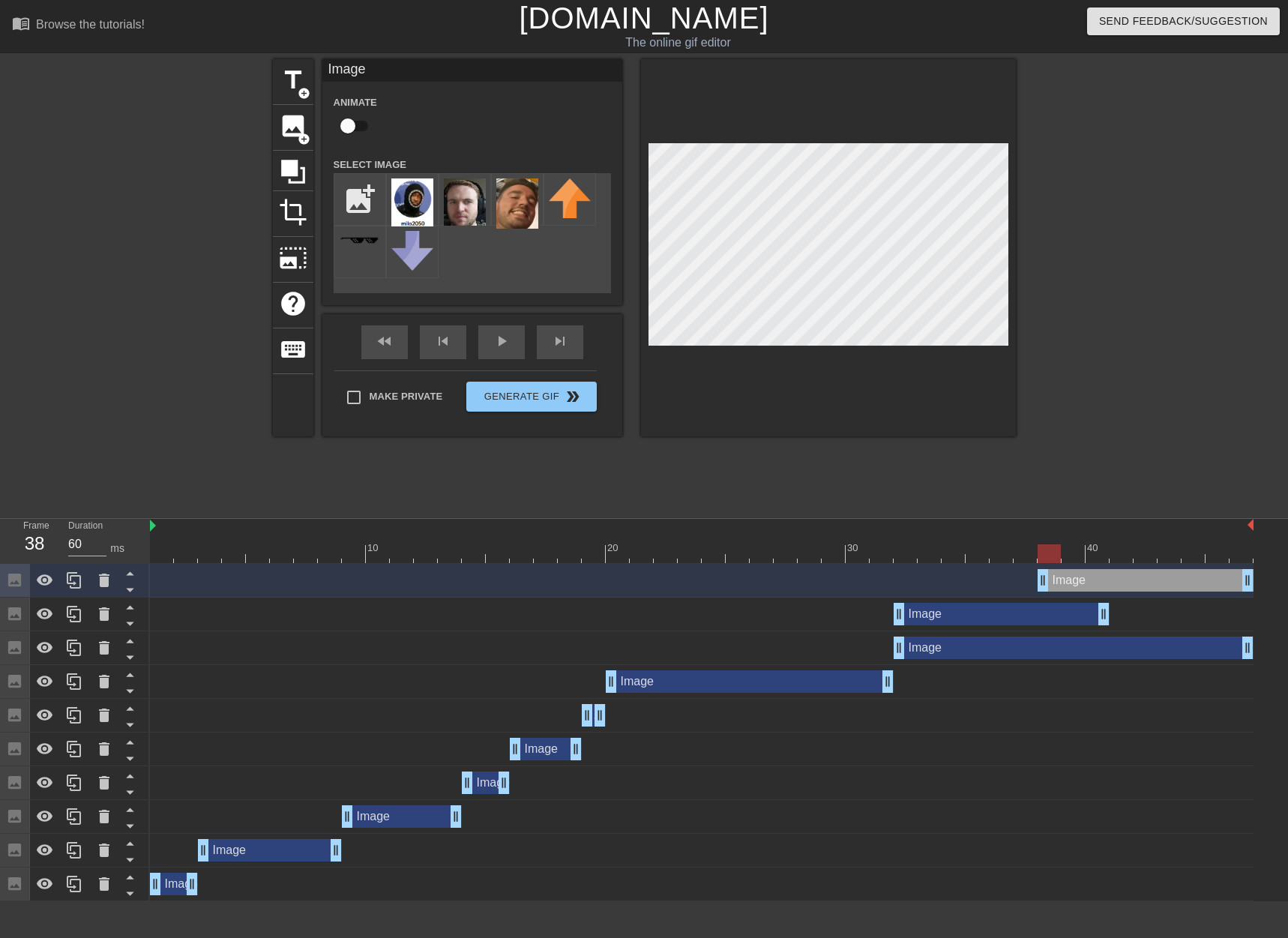
drag, startPoint x: 1069, startPoint y: 575, endPoint x: 1210, endPoint y: 580, distance: 141.1
click at [1210, 580] on div "Image drag_handle drag_handle" at bounding box center [1146, 581] width 216 height 23
drag, startPoint x: 1045, startPoint y: 581, endPoint x: 1124, endPoint y: 584, distance: 79.1
type input "70"
drag, startPoint x: 1118, startPoint y: 550, endPoint x: 1134, endPoint y: 536, distance: 21.3
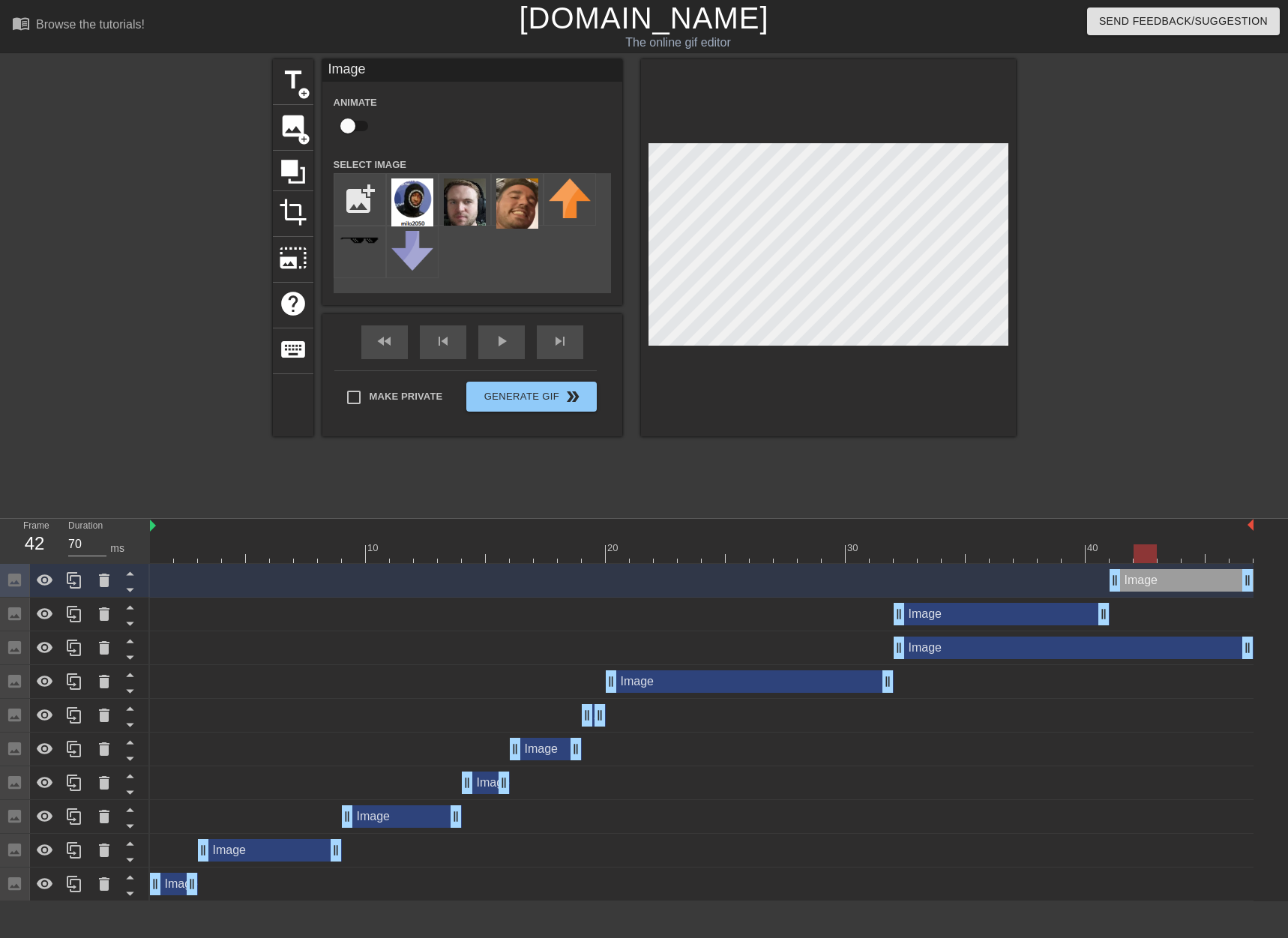
click at [1134, 536] on div "10 20 30 40" at bounding box center [702, 541] width 1103 height 44
click at [369, 405] on input "Make Private" at bounding box center [354, 397] width 32 height 32
checkbox input "true"
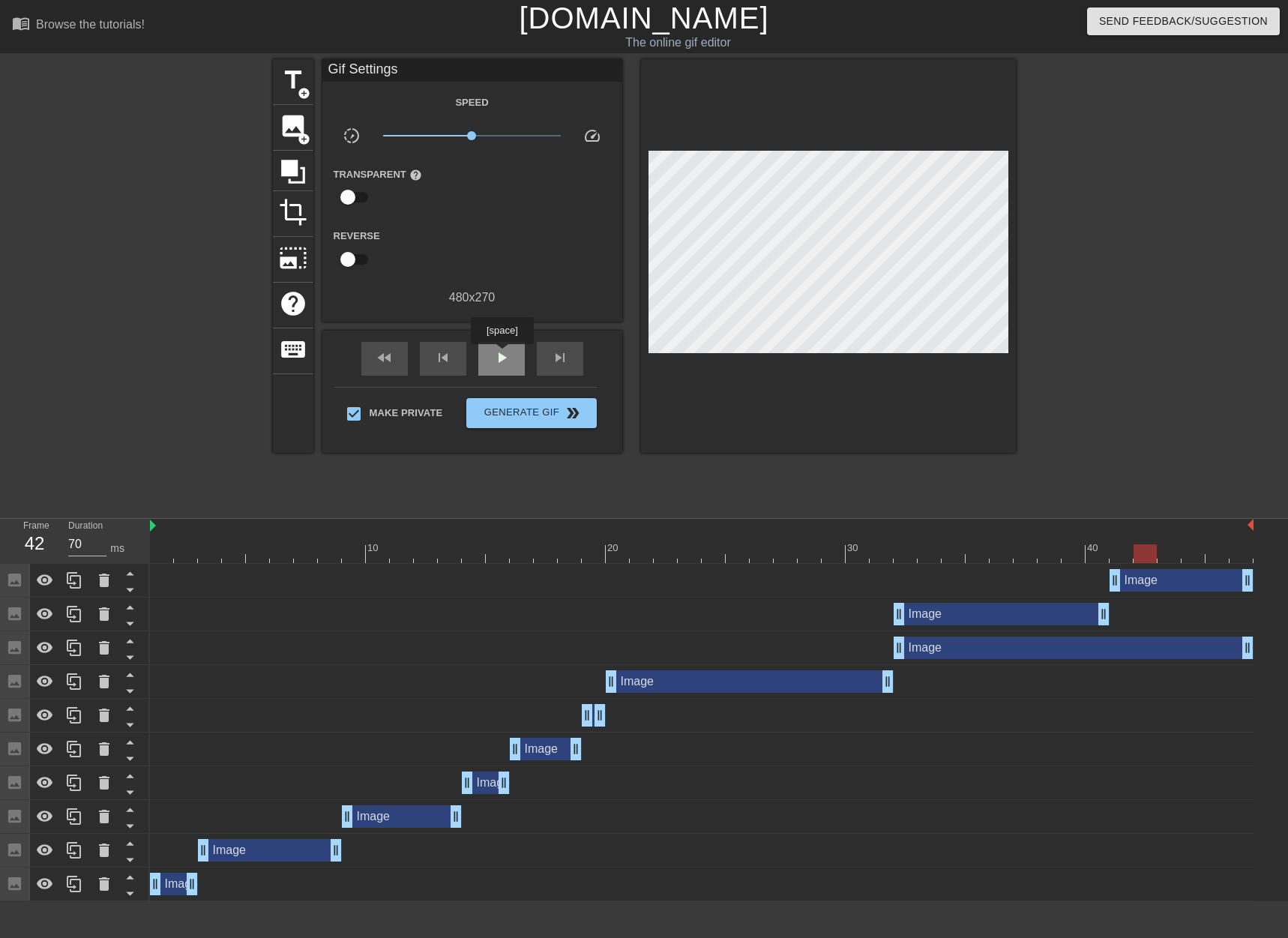
click at [502, 355] on span "play_arrow" at bounding box center [502, 358] width 18 height 18
type input "60"
click at [522, 415] on span "Generate Gif double_arrow" at bounding box center [531, 413] width 118 height 18
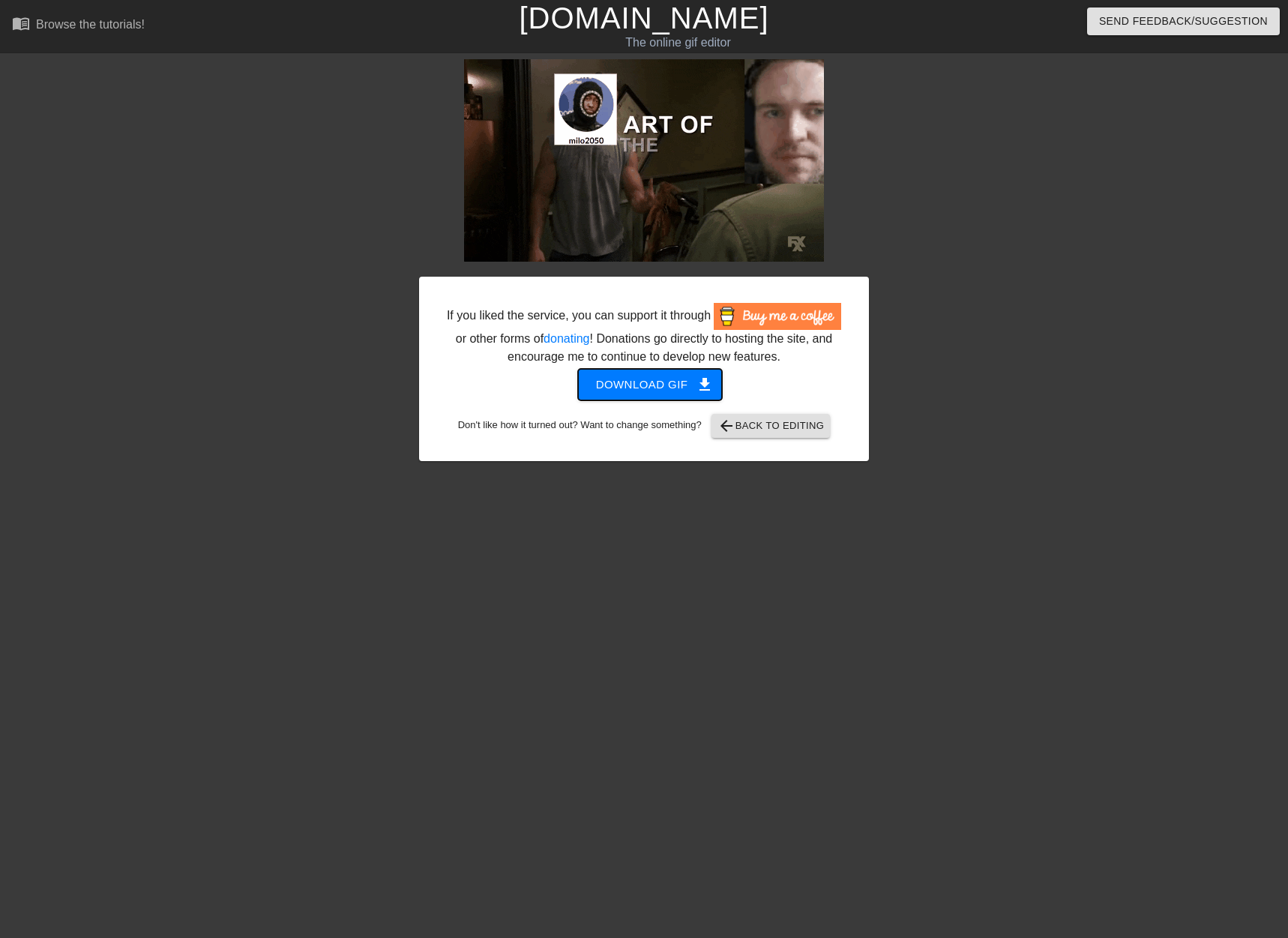
click at [626, 387] on span "Download gif get_app" at bounding box center [650, 385] width 109 height 20
